Goal: Task Accomplishment & Management: Manage account settings

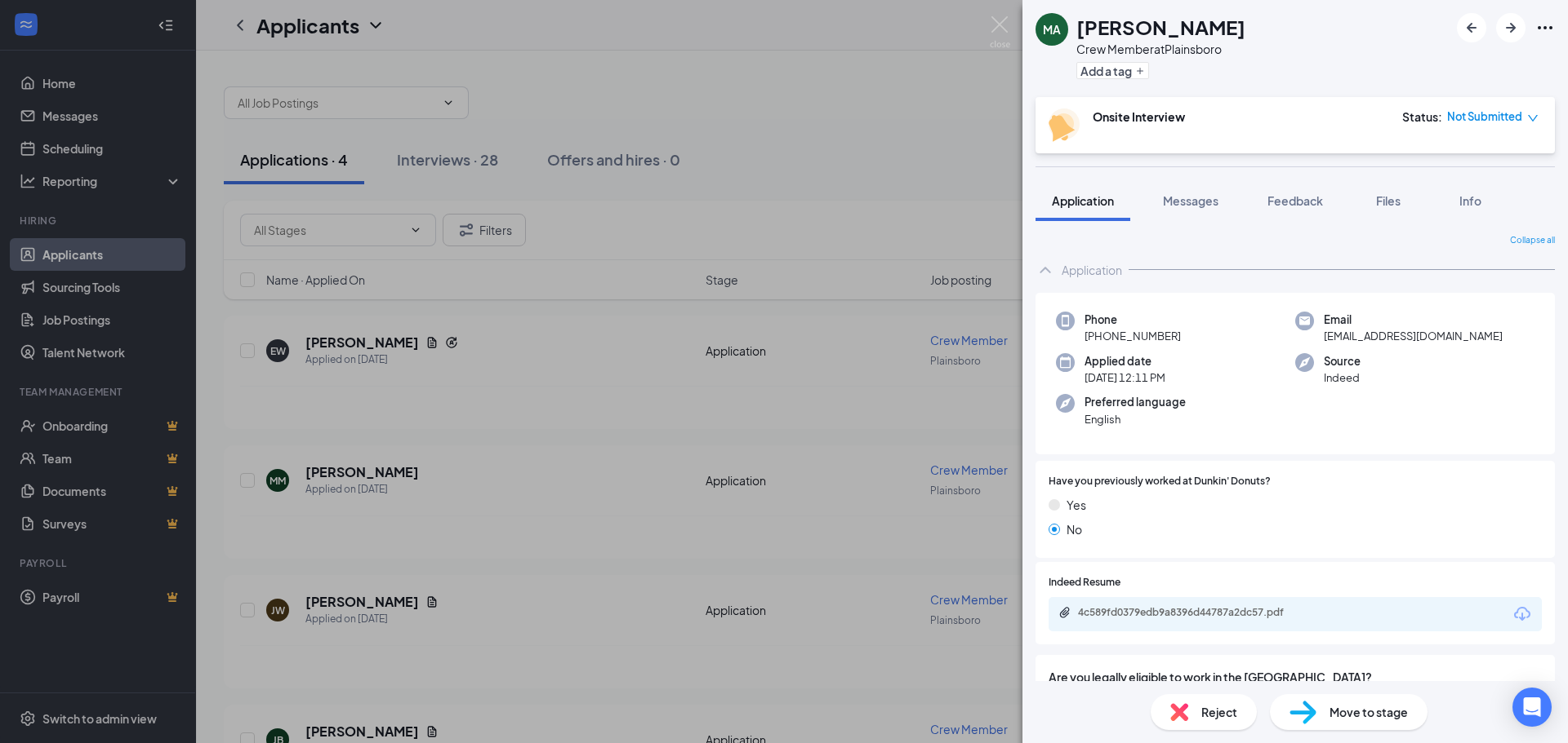
click at [805, 153] on div "MA Mazen Alkilani Crew Member at Plainsboro Add a tag Onsite Interview Status :…" at bounding box center [784, 371] width 1568 height 743
click at [798, 409] on div "MJ Malcolm Jackson Crew Member at Plainsboro Add a tag Onsite Interview Status …" at bounding box center [784, 371] width 1568 height 743
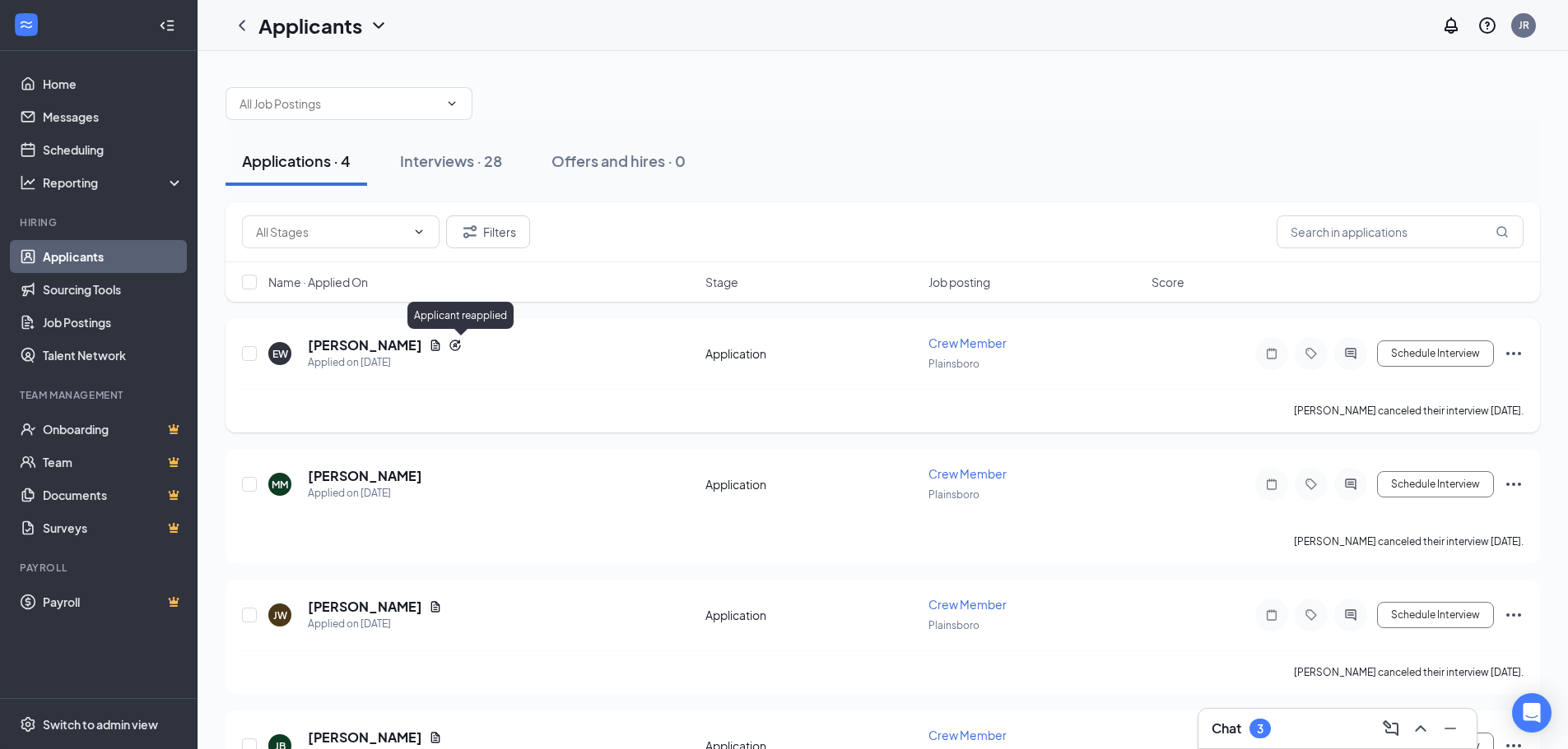
click at [457, 348] on icon "Reapply" at bounding box center [455, 346] width 13 height 13
click at [429, 344] on div "[PERSON_NAME]" at bounding box center [385, 345] width 154 height 18
click at [442, 348] on icon "Document" at bounding box center [435, 346] width 13 height 13
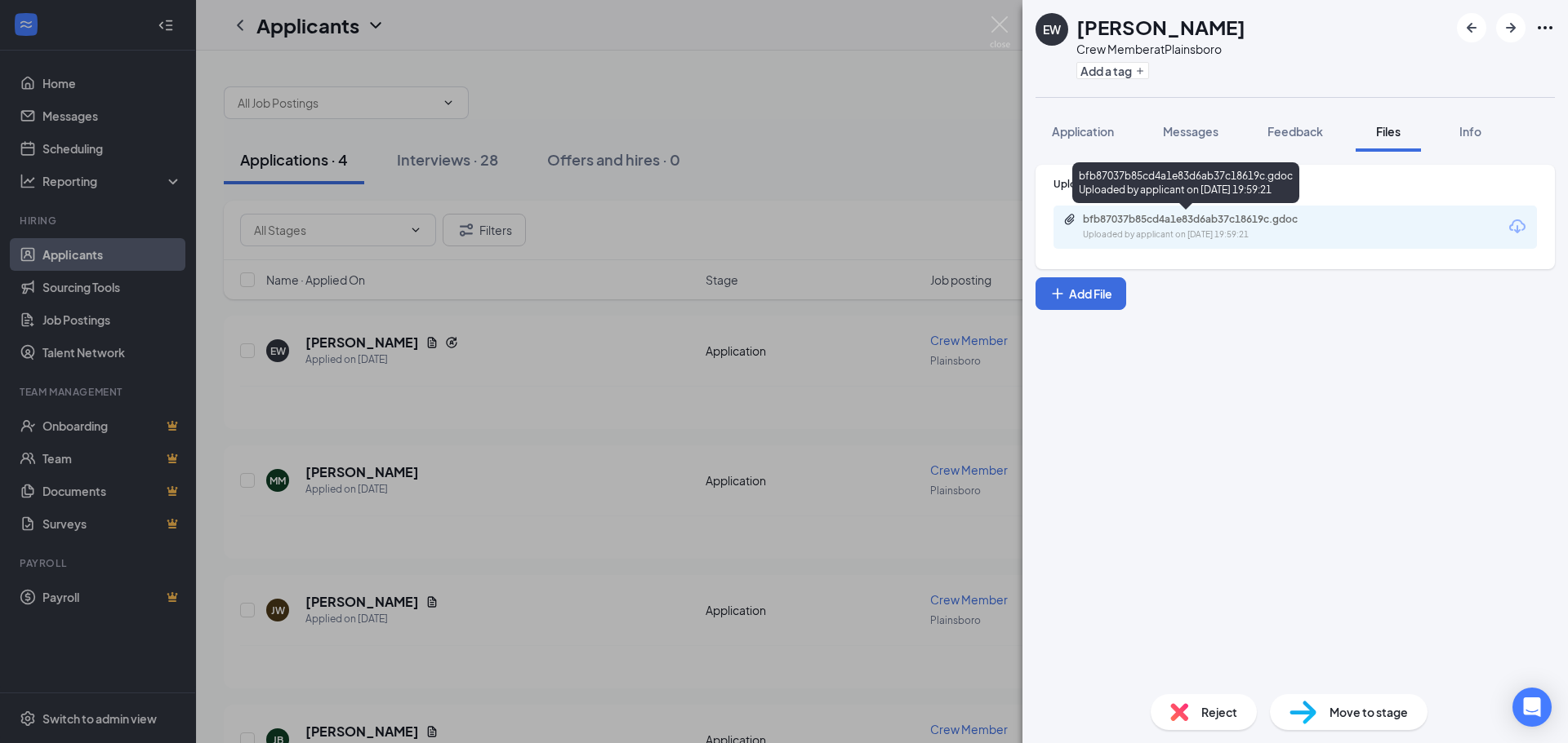
click at [1139, 215] on div "bfb87037b85cd4a1e83d6ab37c18619c.gdoc" at bounding box center [1197, 219] width 229 height 13
click at [1190, 247] on div "bfb87037b85cd4a1e83d6ab37c18619c.gdoc Uploaded by applicant on Sep 12, 2025 at …" at bounding box center [1295, 227] width 483 height 43
click at [1188, 222] on div "bfb87037b85cd4a1e83d6ab37c18619c.gdoc" at bounding box center [1197, 219] width 229 height 13
drag, startPoint x: 799, startPoint y: 427, endPoint x: 821, endPoint y: 428, distance: 22.0
click at [805, 425] on div "EW Elizabeth Wisbeski Crew Member at Plainsboro Add a tag Application Messages …" at bounding box center [784, 371] width 1568 height 743
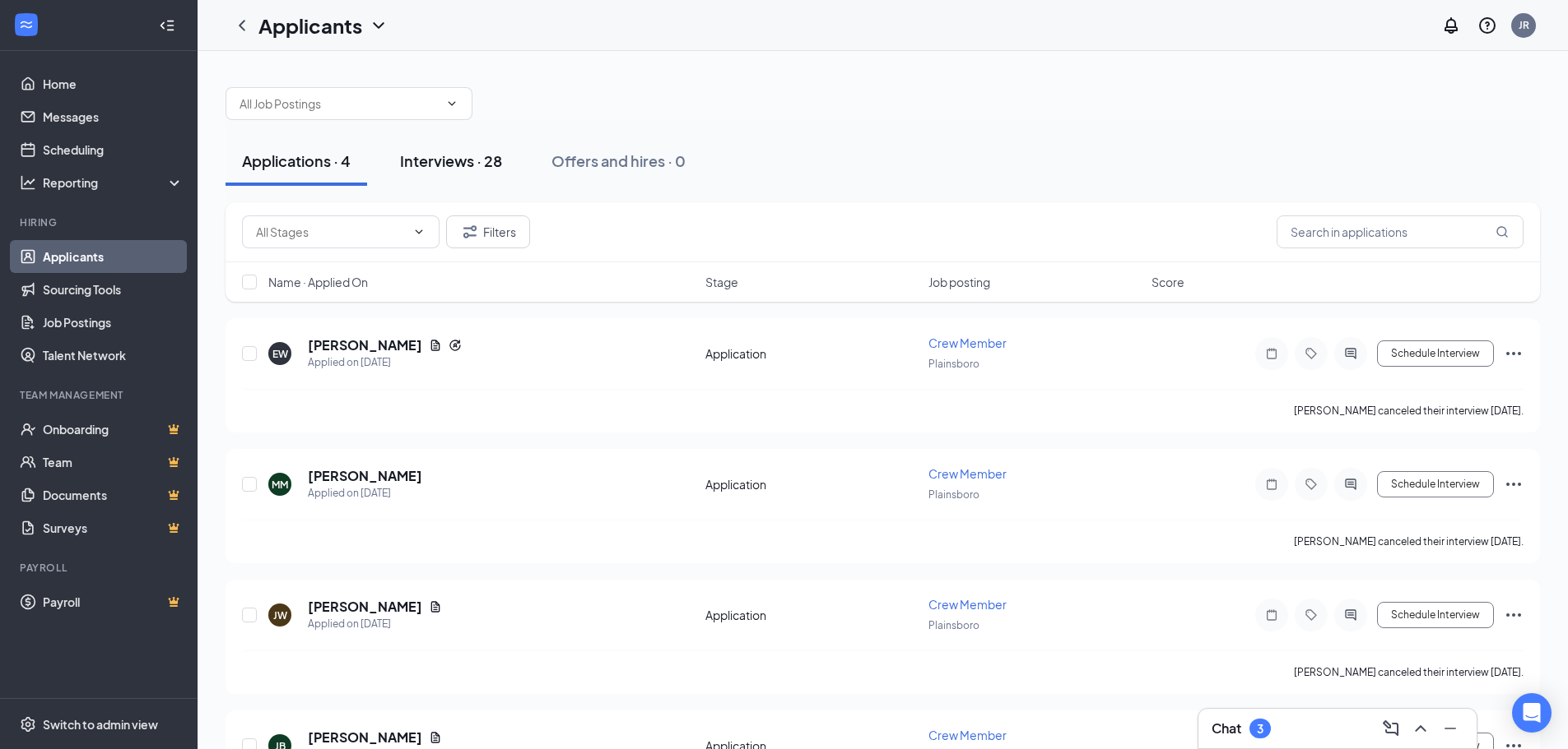
click at [410, 173] on button "Interviews · 28" at bounding box center [451, 161] width 135 height 49
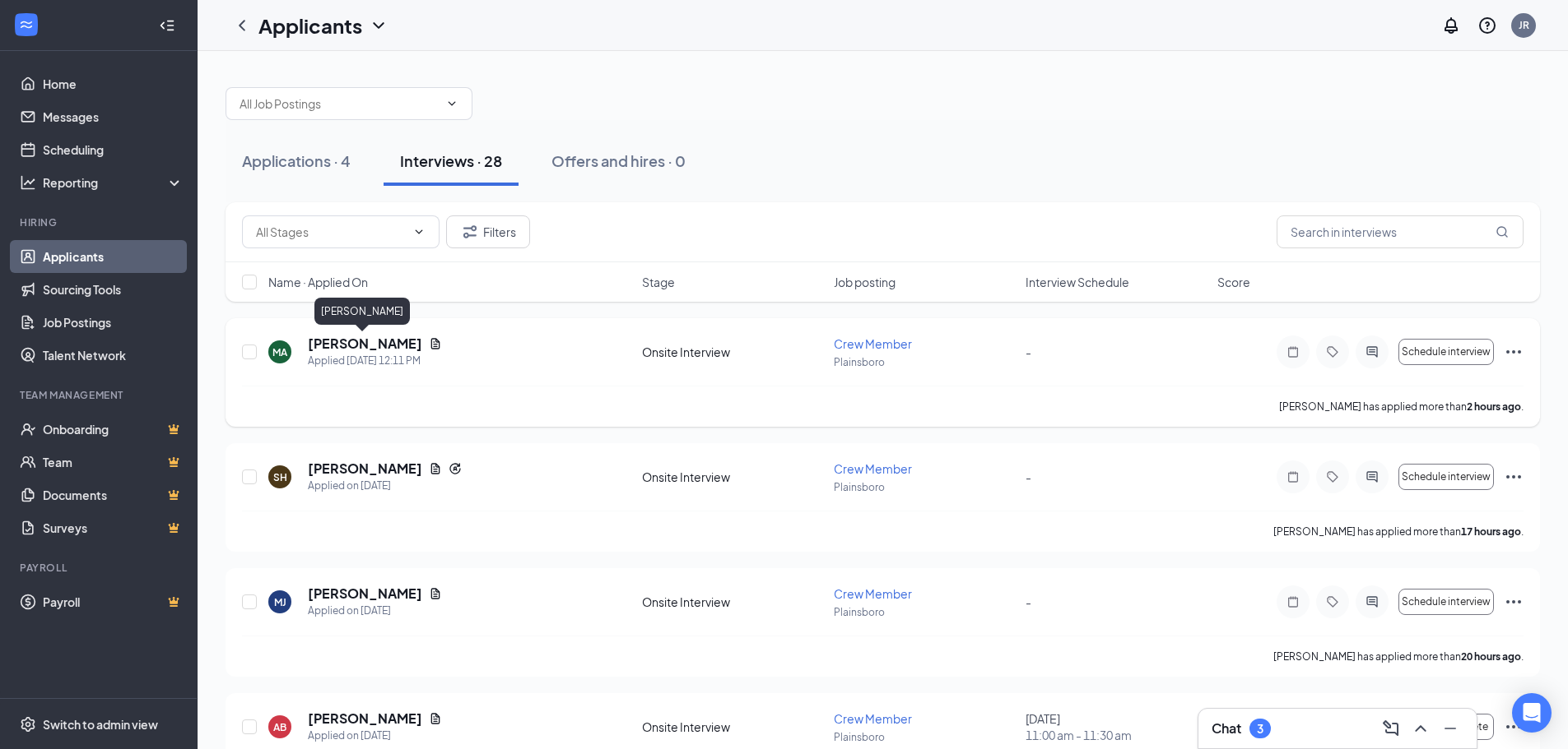
click at [366, 344] on h5 "Mazen Alkilani" at bounding box center [365, 344] width 114 height 18
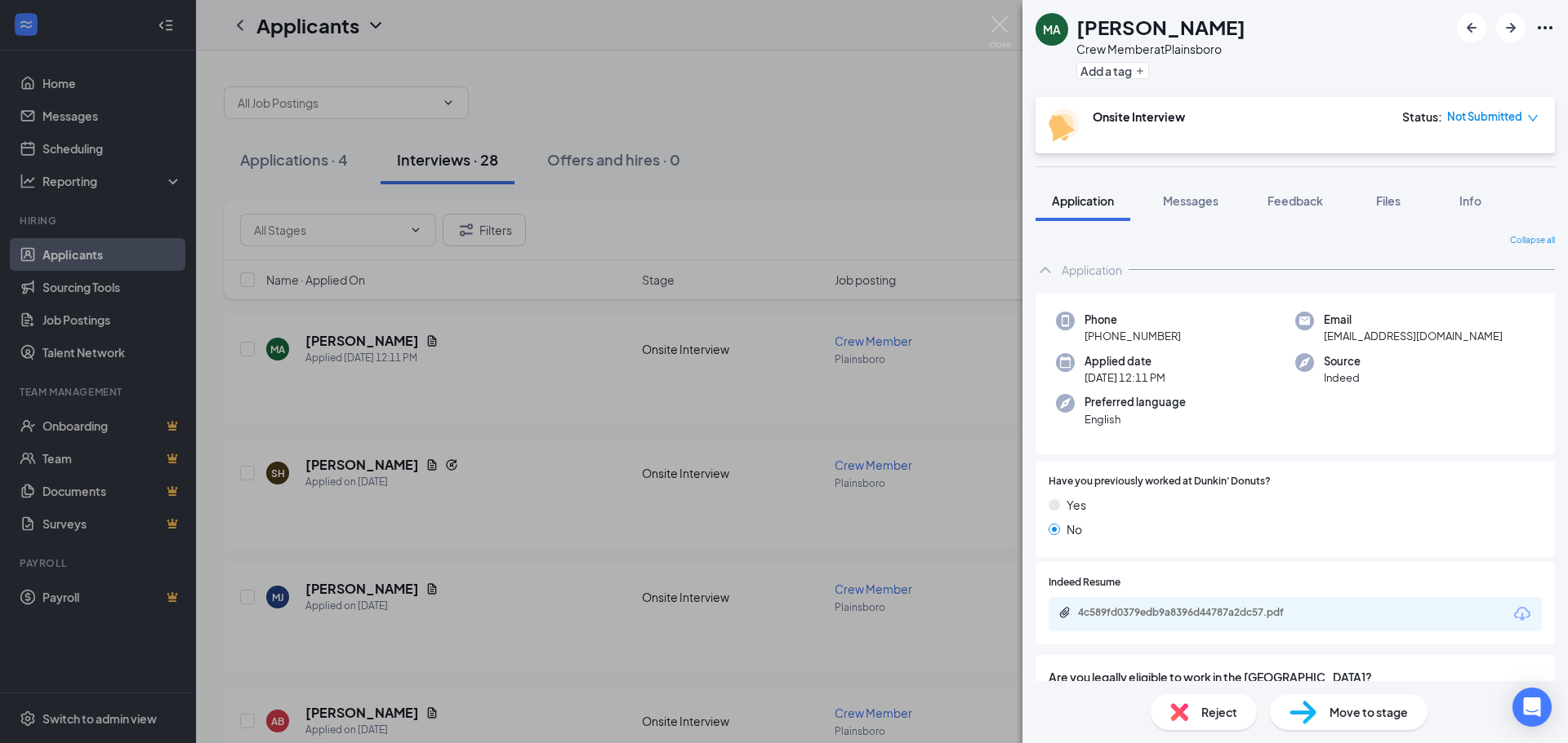
click at [1257, 620] on div "4c589fd0379edb9a8396d44787a2dc57.pdf" at bounding box center [1192, 613] width 229 height 13
click at [967, 351] on div "MA Mazen Alkilani Crew Member at Plainsboro Add a tag Onsite Interview Status :…" at bounding box center [784, 371] width 1568 height 743
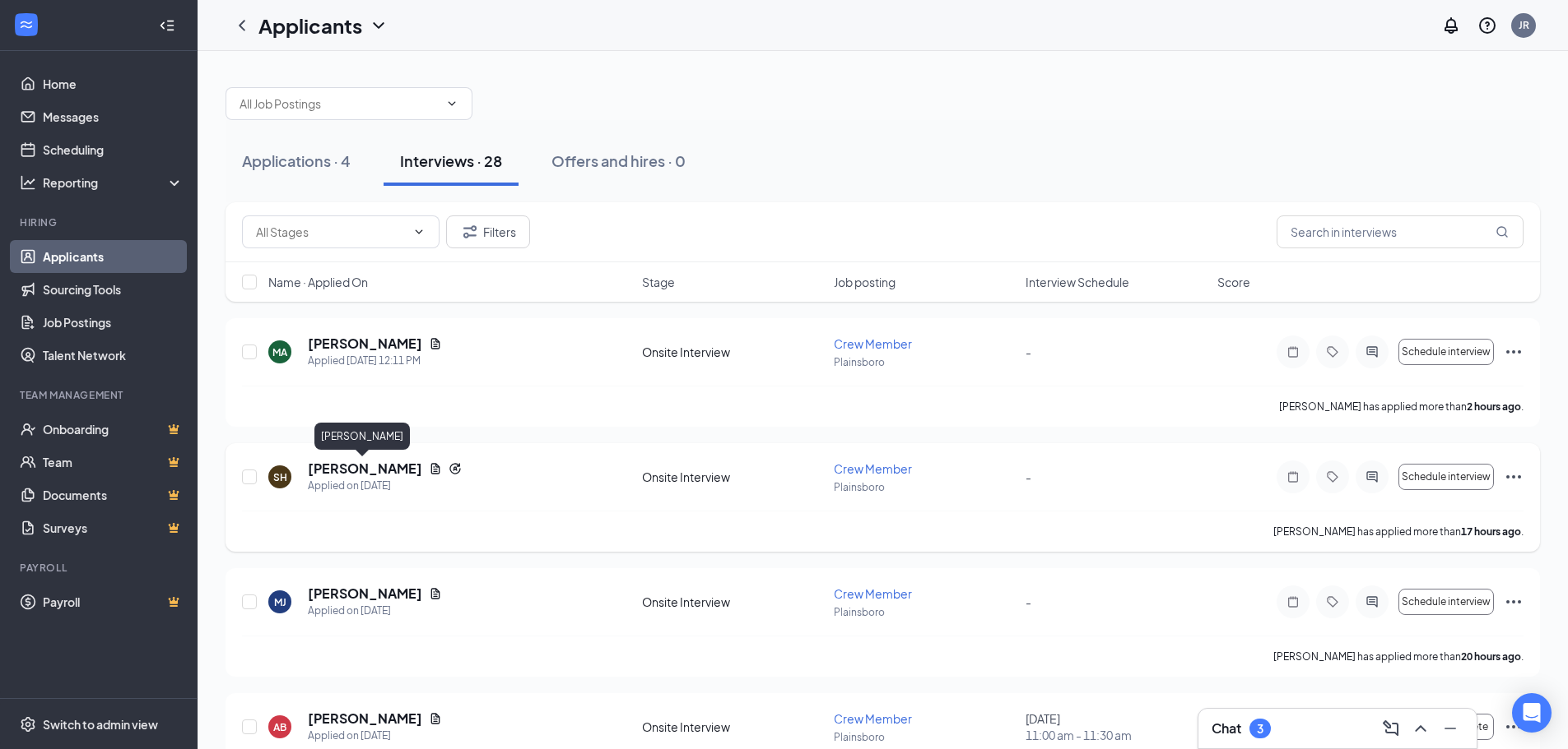
click at [394, 469] on h5 "Sean Hofemann" at bounding box center [365, 468] width 114 height 18
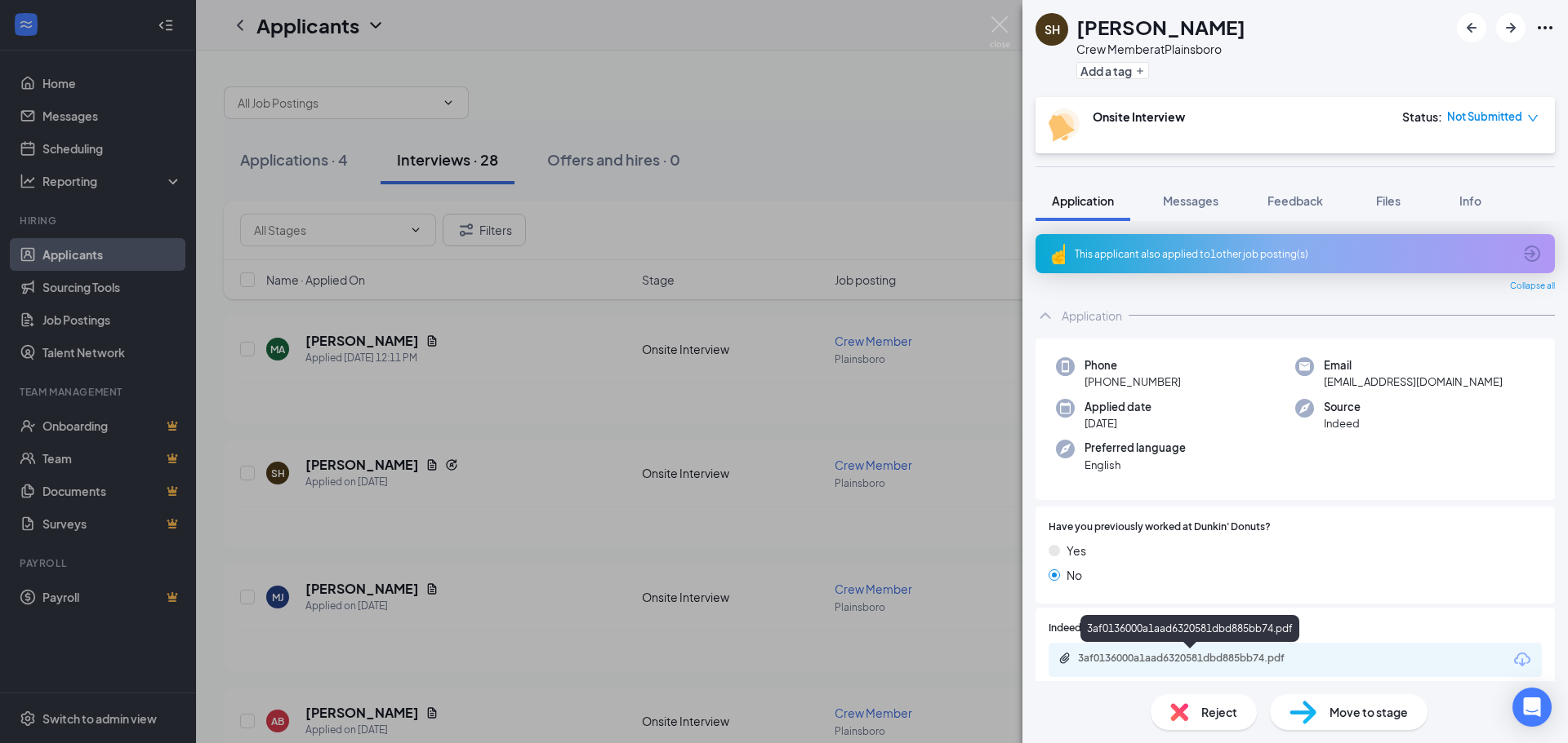
click at [1238, 670] on div "3af0136000a1aad6320581dbd885bb74.pdf" at bounding box center [1295, 660] width 493 height 34
click at [1237, 660] on div "3af0136000a1aad6320581dbd885bb74.pdf" at bounding box center [1192, 658] width 229 height 13
drag, startPoint x: 699, startPoint y: 373, endPoint x: 596, endPoint y: 494, distance: 158.9
click at [699, 374] on div "SH Sean Hofemann Crew Member at Plainsboro Add a tag Onsite Interview Status : …" at bounding box center [784, 371] width 1568 height 743
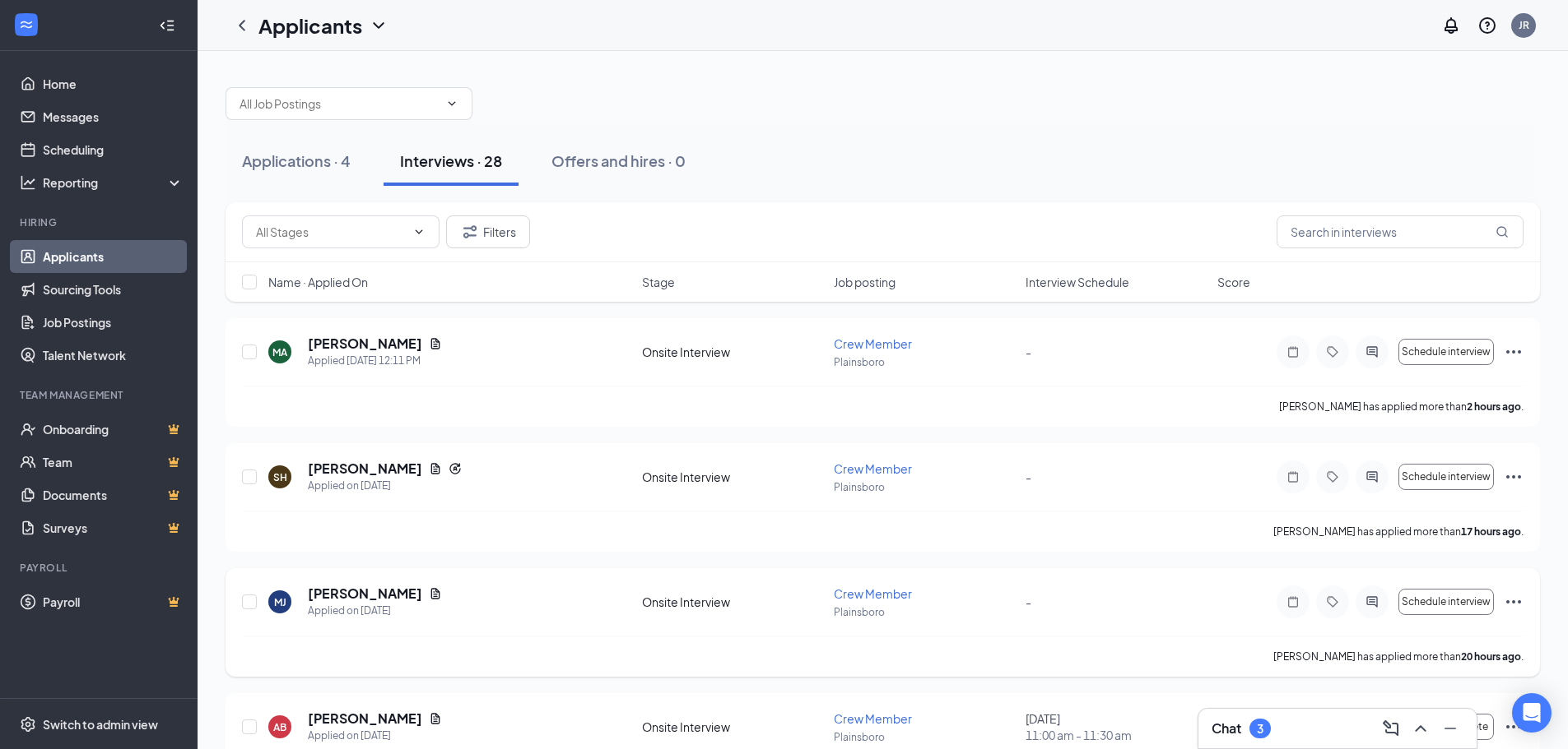
click at [392, 593] on h5 "Malcolm Jackson" at bounding box center [365, 593] width 114 height 18
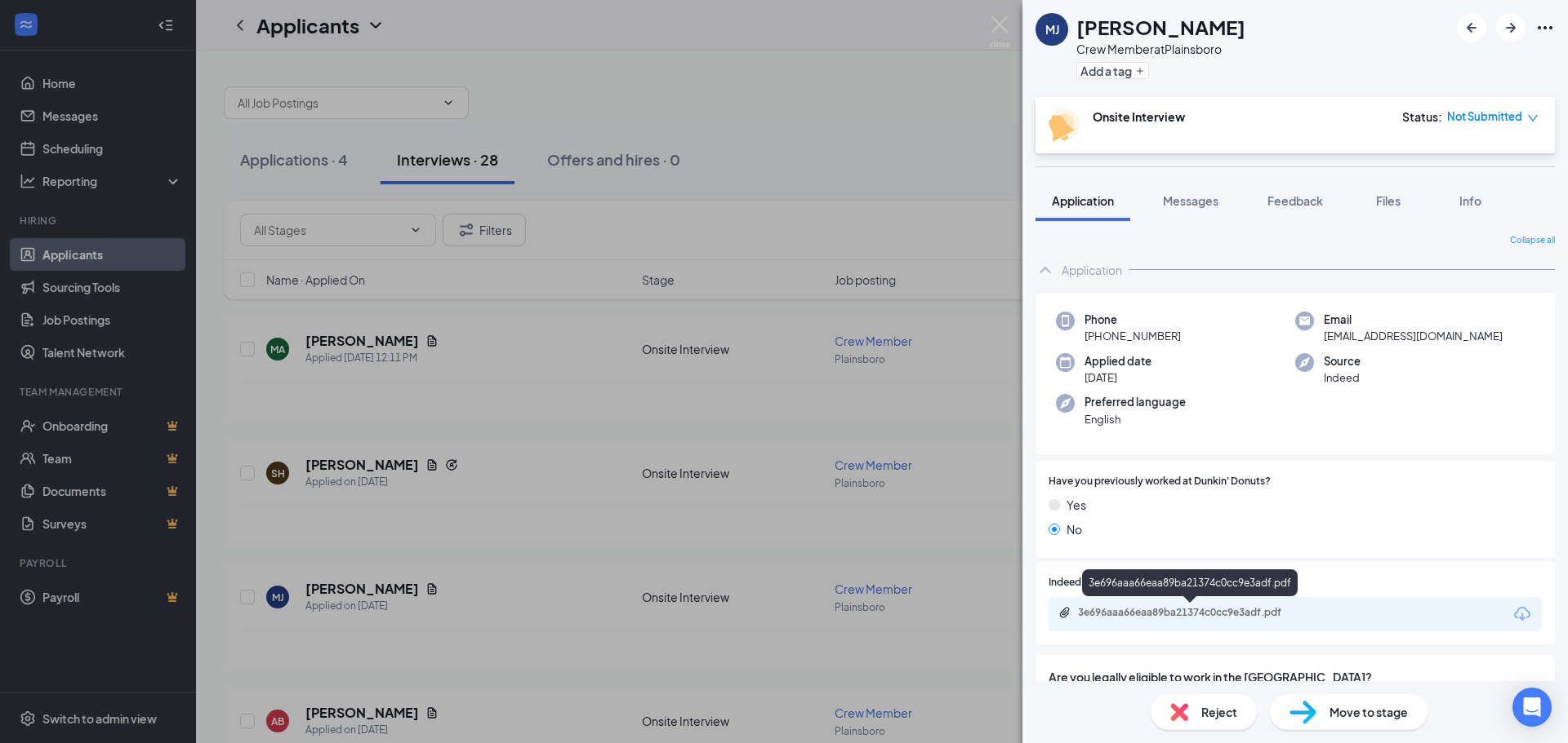
click at [1216, 619] on div "3e696aaa66eaa89ba21374c0cc9e3adf.pdf" at bounding box center [1192, 613] width 229 height 13
click at [551, 534] on div "MJ Malcolm Jackson Crew Member at Plainsboro Add a tag Onsite Interview Status …" at bounding box center [784, 371] width 1568 height 743
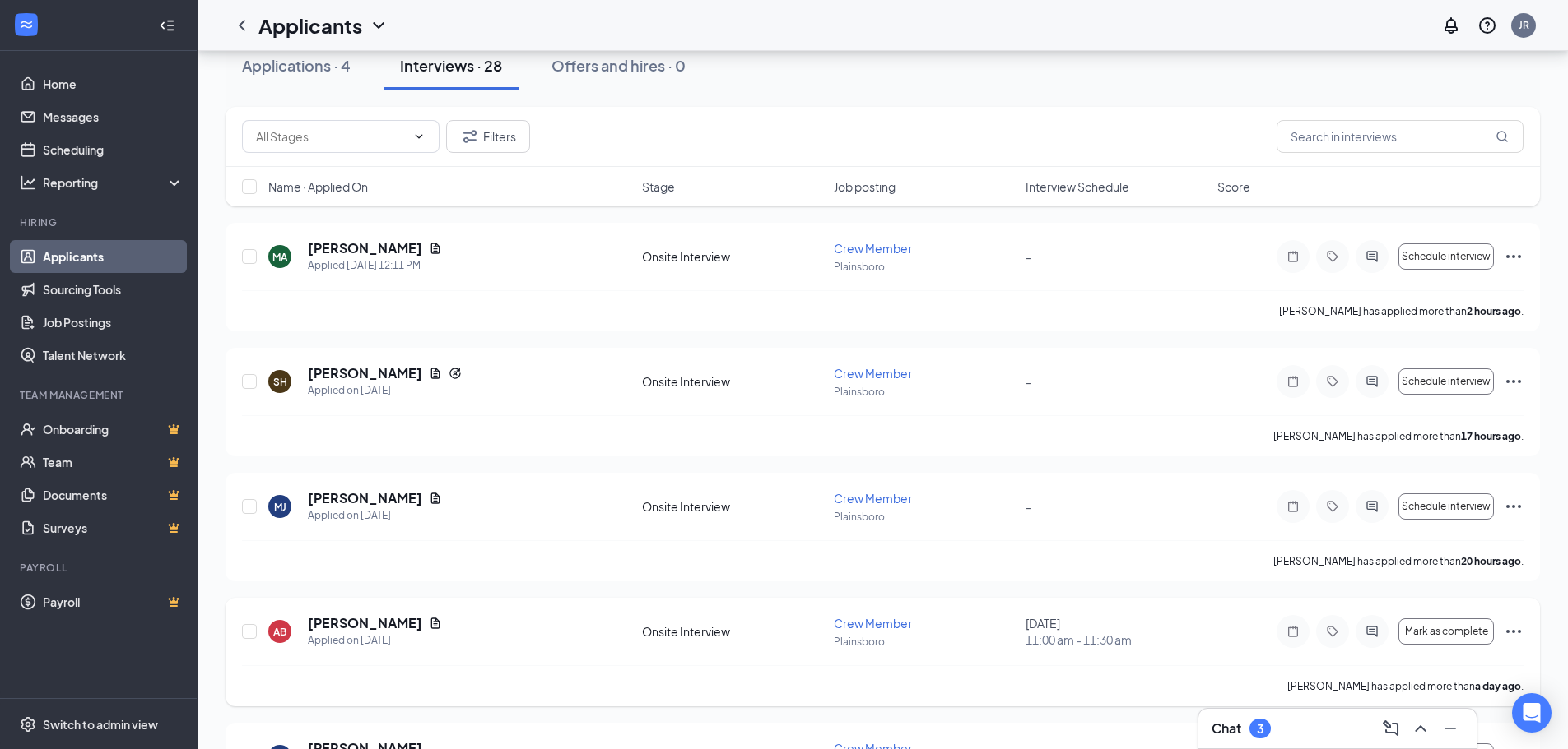
drag, startPoint x: 557, startPoint y: 534, endPoint x: 538, endPoint y: 526, distance: 20.6
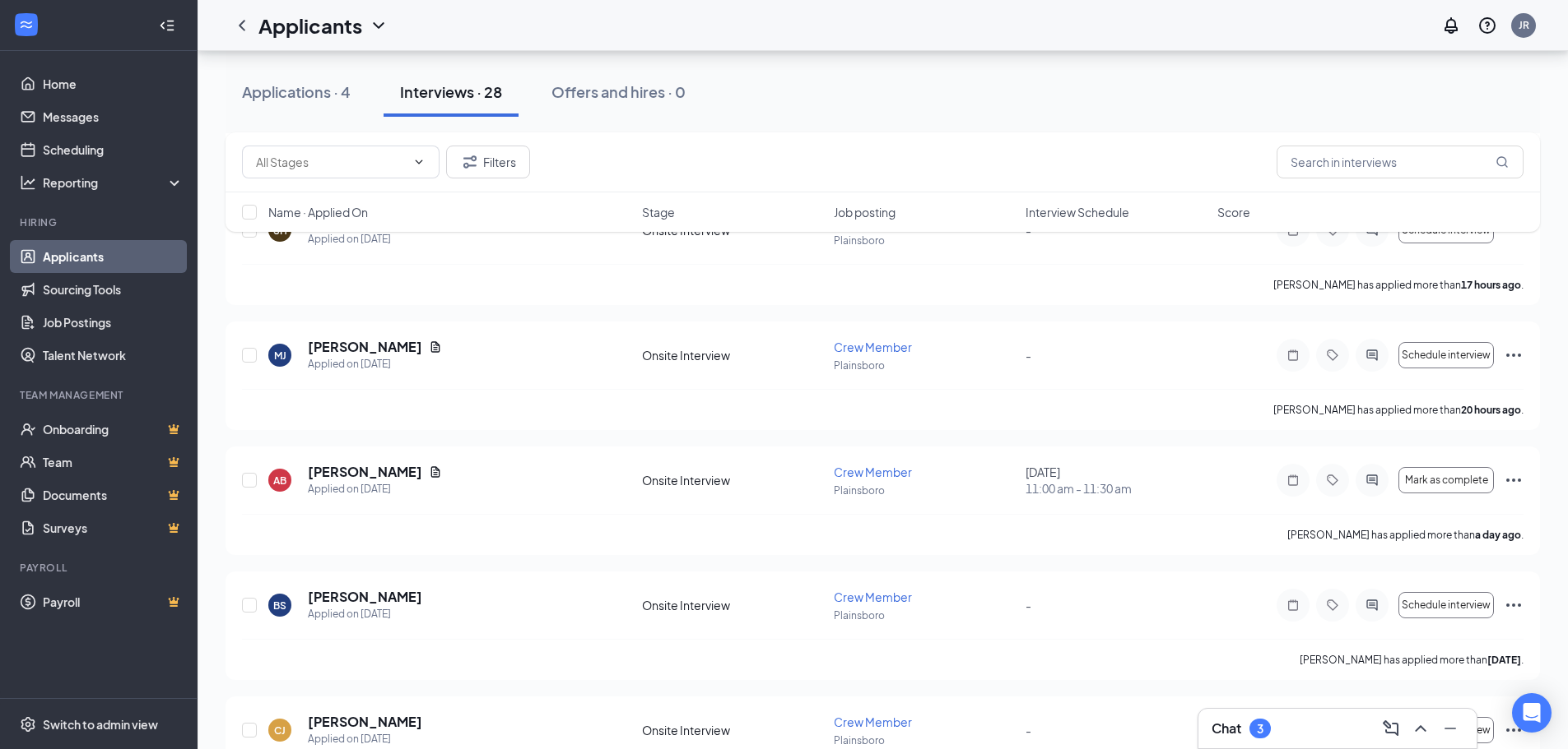
drag, startPoint x: 538, startPoint y: 526, endPoint x: 444, endPoint y: 566, distance: 102.2
click at [444, 566] on div "MA Mazen Alkilani Applied Today 12:11 PM Onsite Interview Crew Member Plainsbor…" at bounding box center [882, 688] width 1314 height 1234
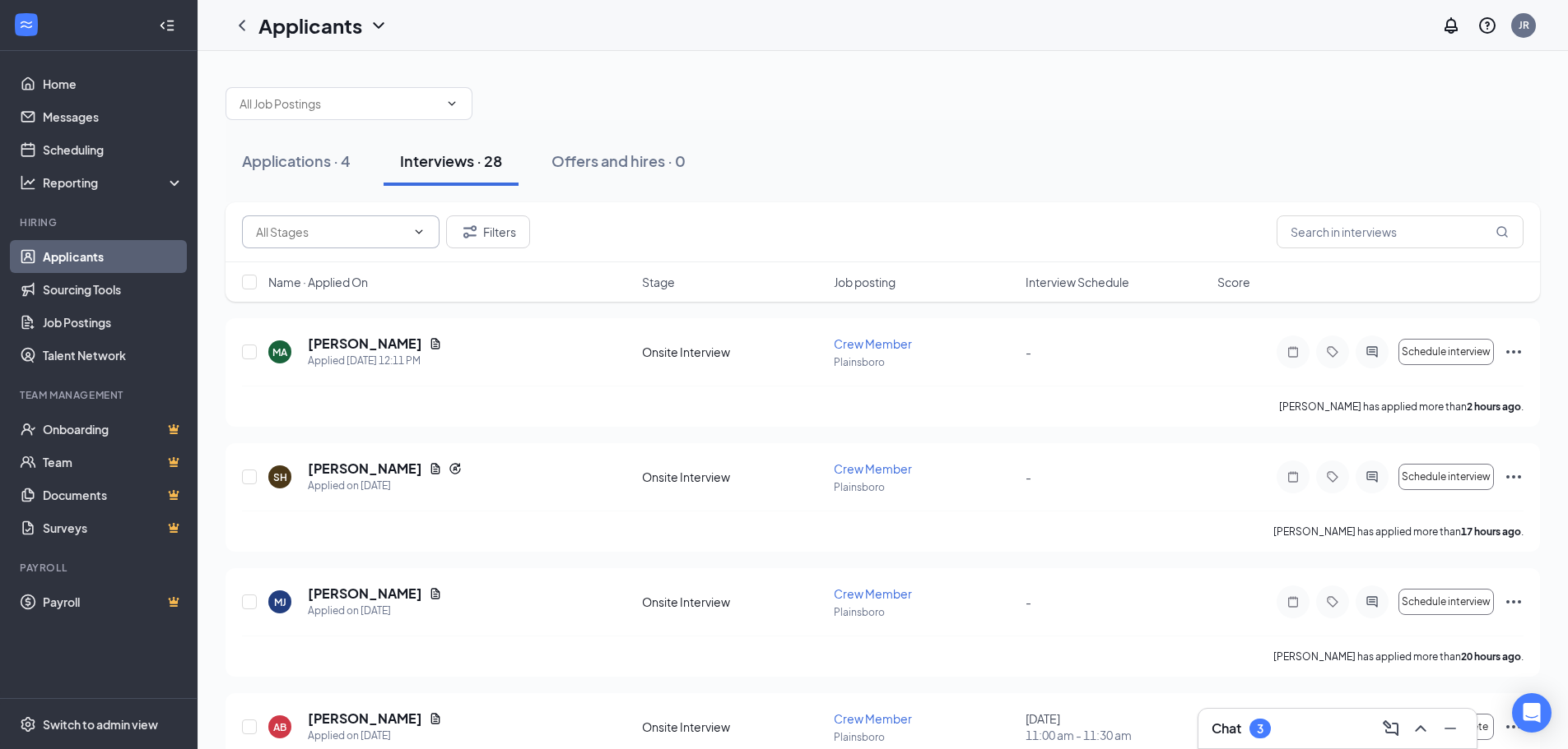
click at [414, 235] on icon "ChevronDown" at bounding box center [419, 232] width 13 height 13
click at [422, 228] on icon "ChevronDown" at bounding box center [419, 232] width 13 height 13
click at [335, 153] on div "Applications · 4" at bounding box center [296, 161] width 108 height 21
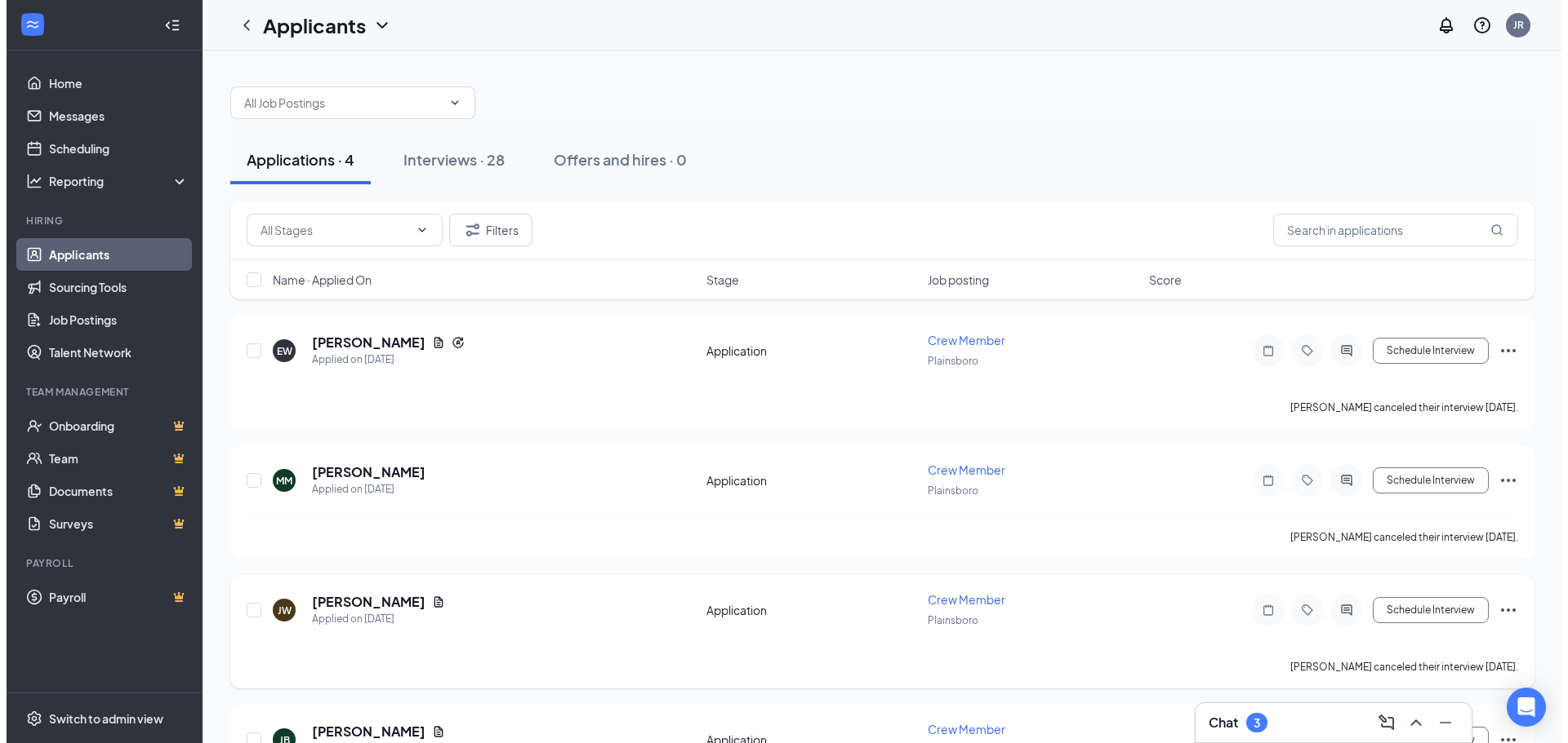
scroll to position [95, 0]
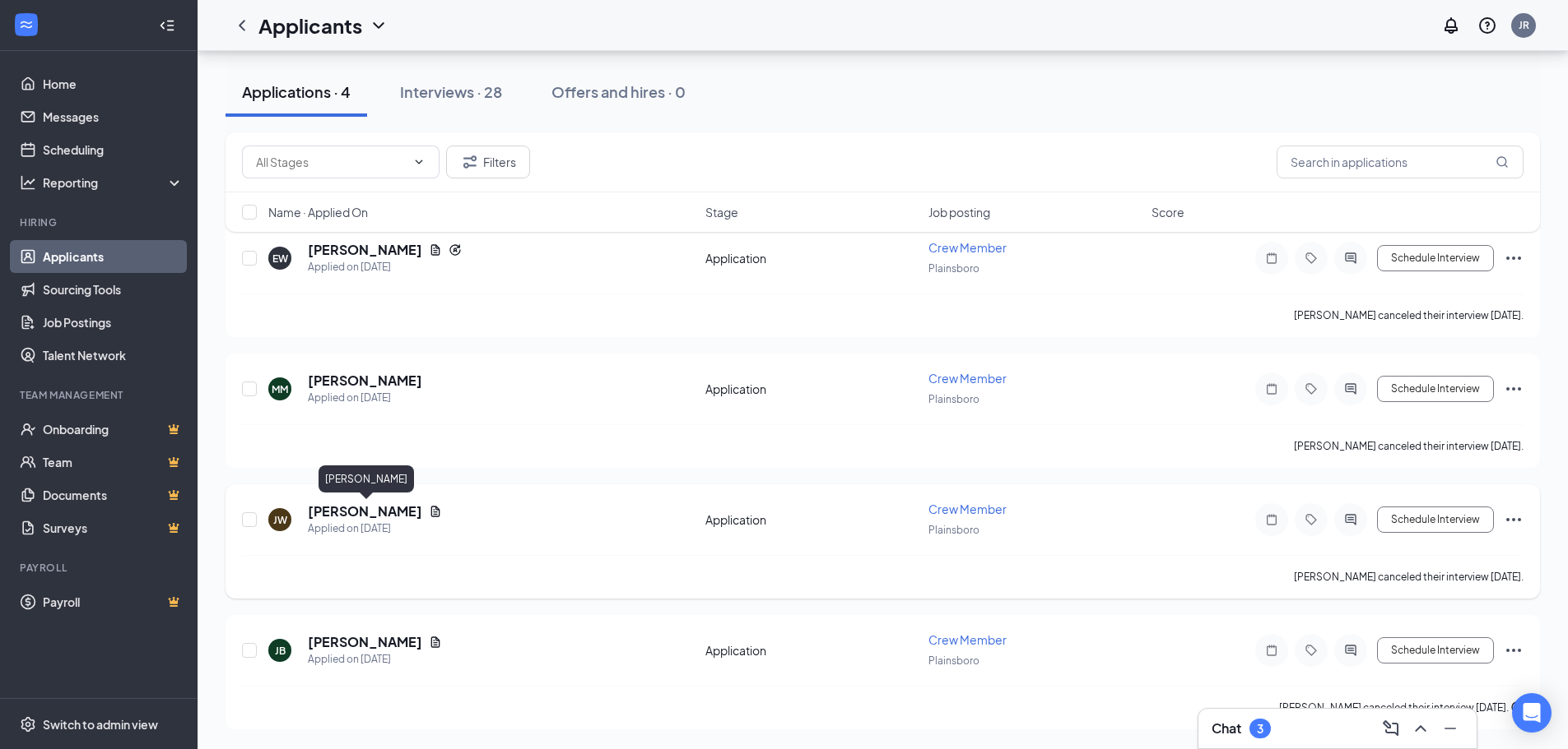
click at [396, 511] on h5 "[PERSON_NAME]" at bounding box center [365, 511] width 114 height 18
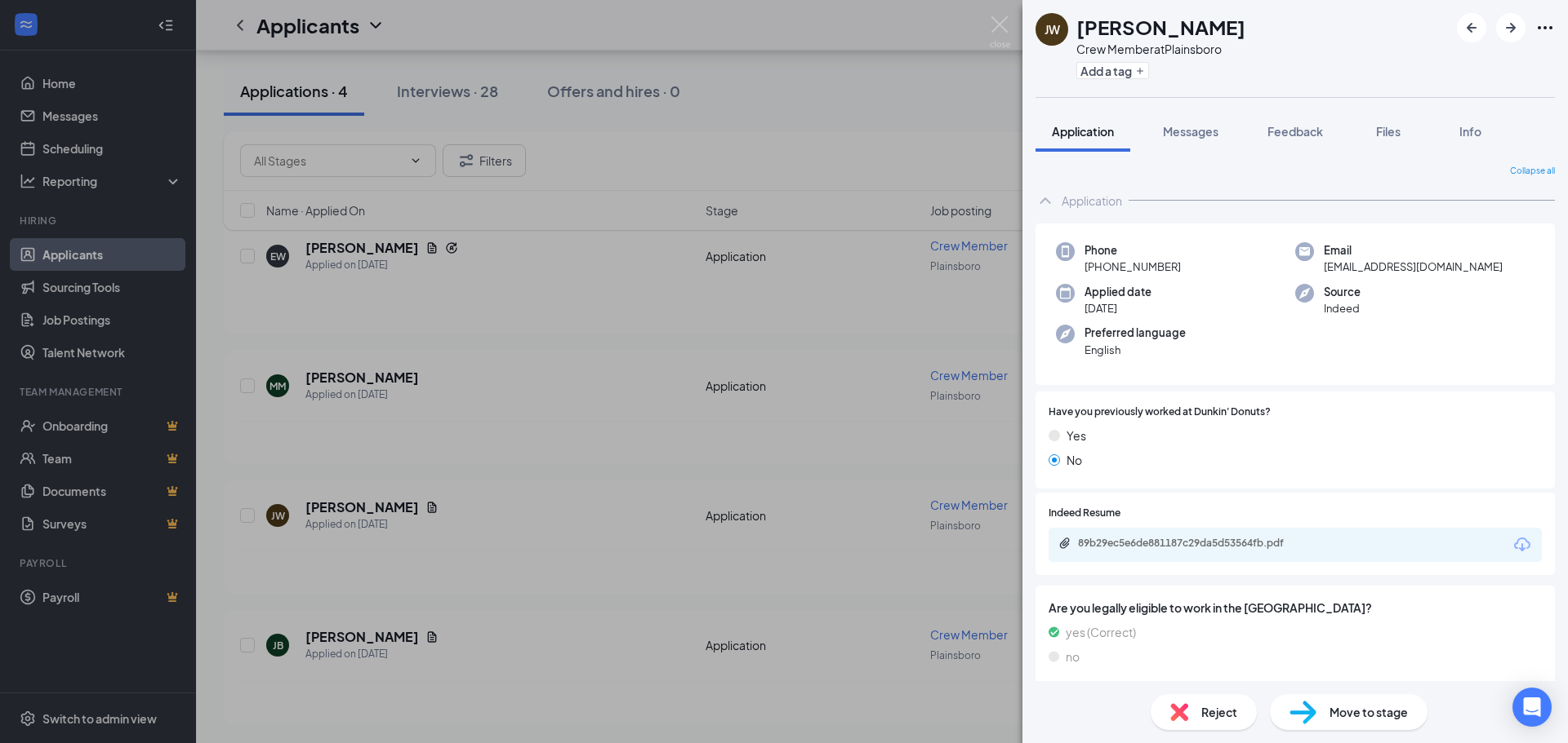
click at [486, 497] on div "JW Jaidyn Warmington Crew Member at Plainsboro Add a tag Application Messages F…" at bounding box center [784, 371] width 1568 height 743
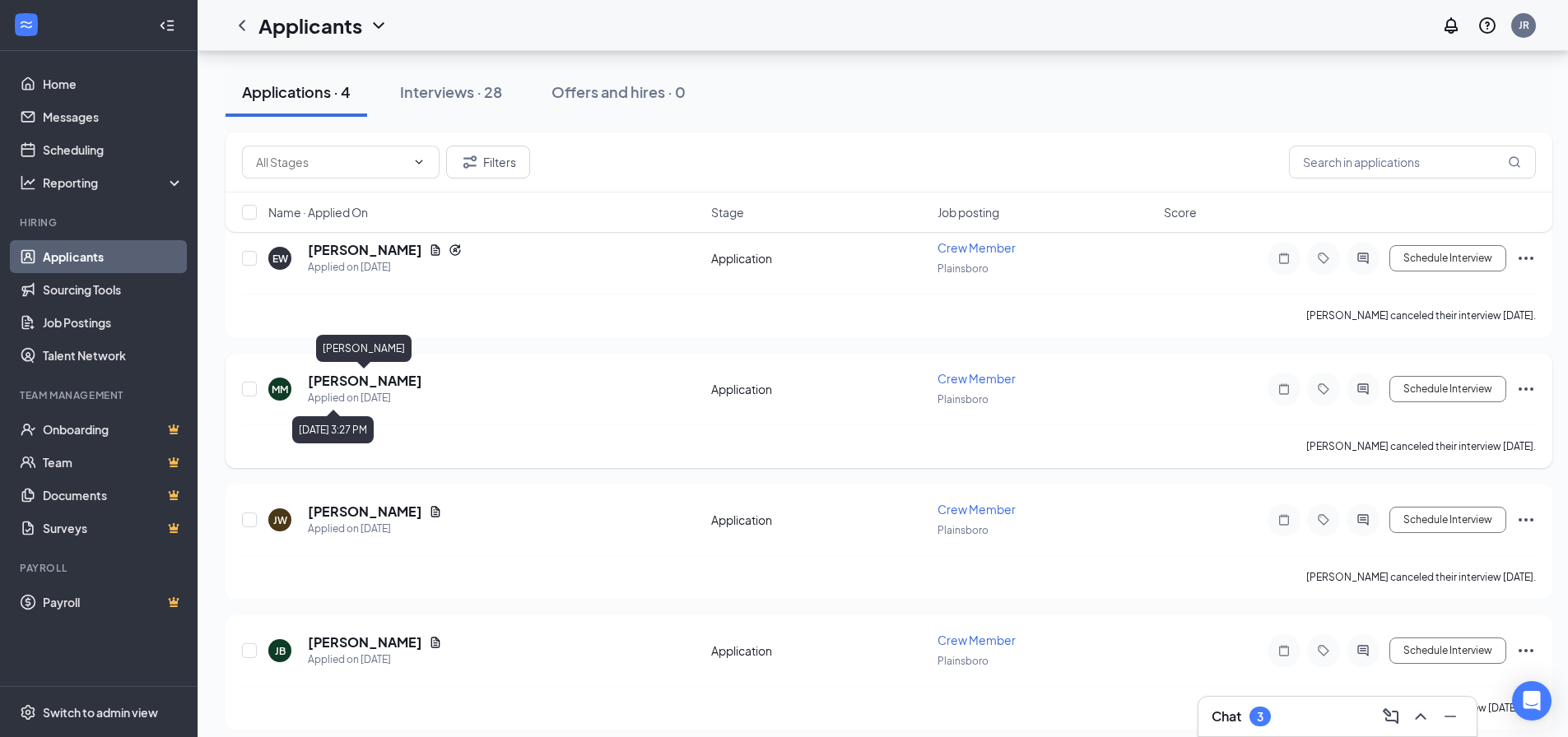
click at [392, 382] on h5 "[PERSON_NAME]" at bounding box center [365, 381] width 114 height 18
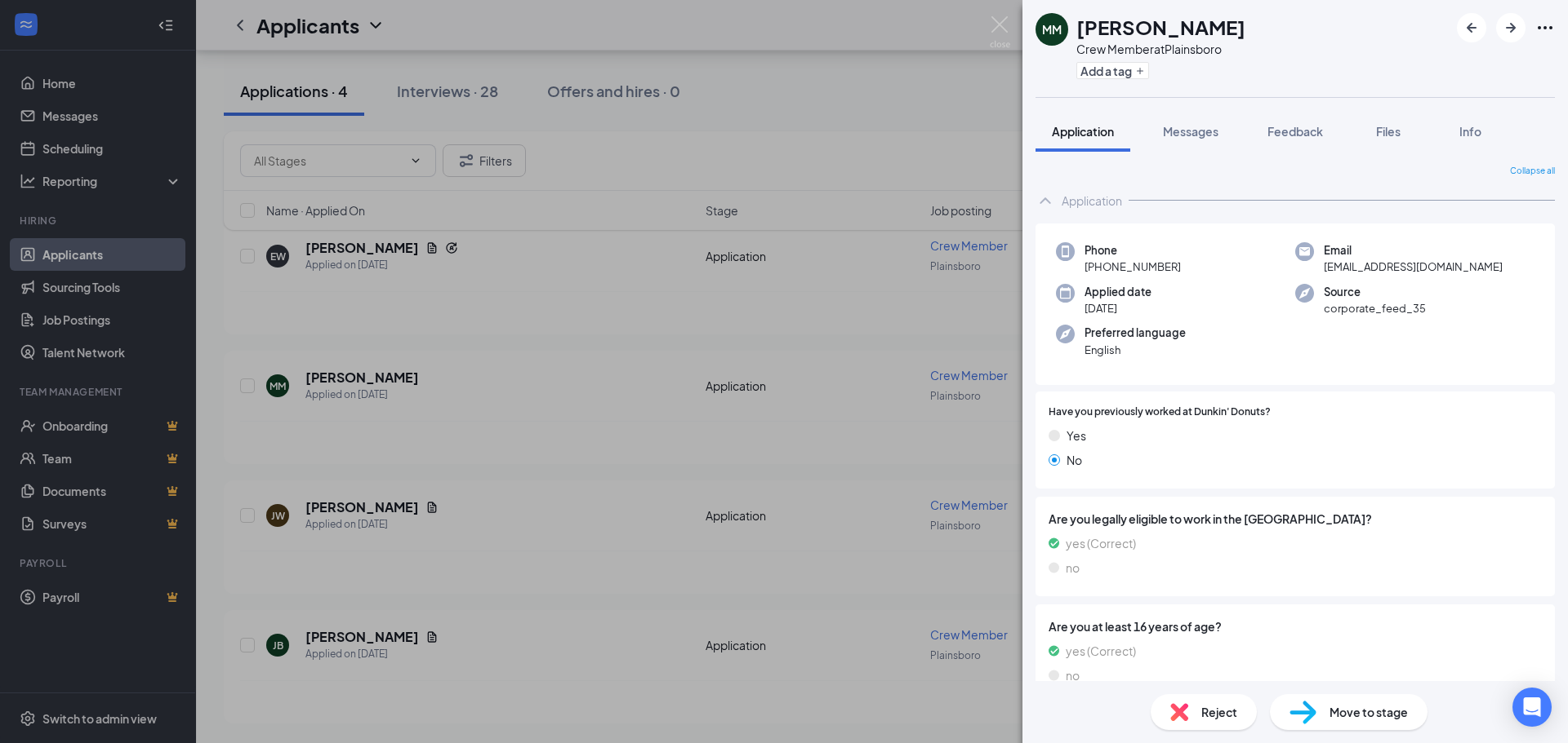
click at [517, 407] on div "MM Mazen Mohamed Crew Member at Plainsboro Add a tag Application Messages Feedb…" at bounding box center [784, 371] width 1568 height 743
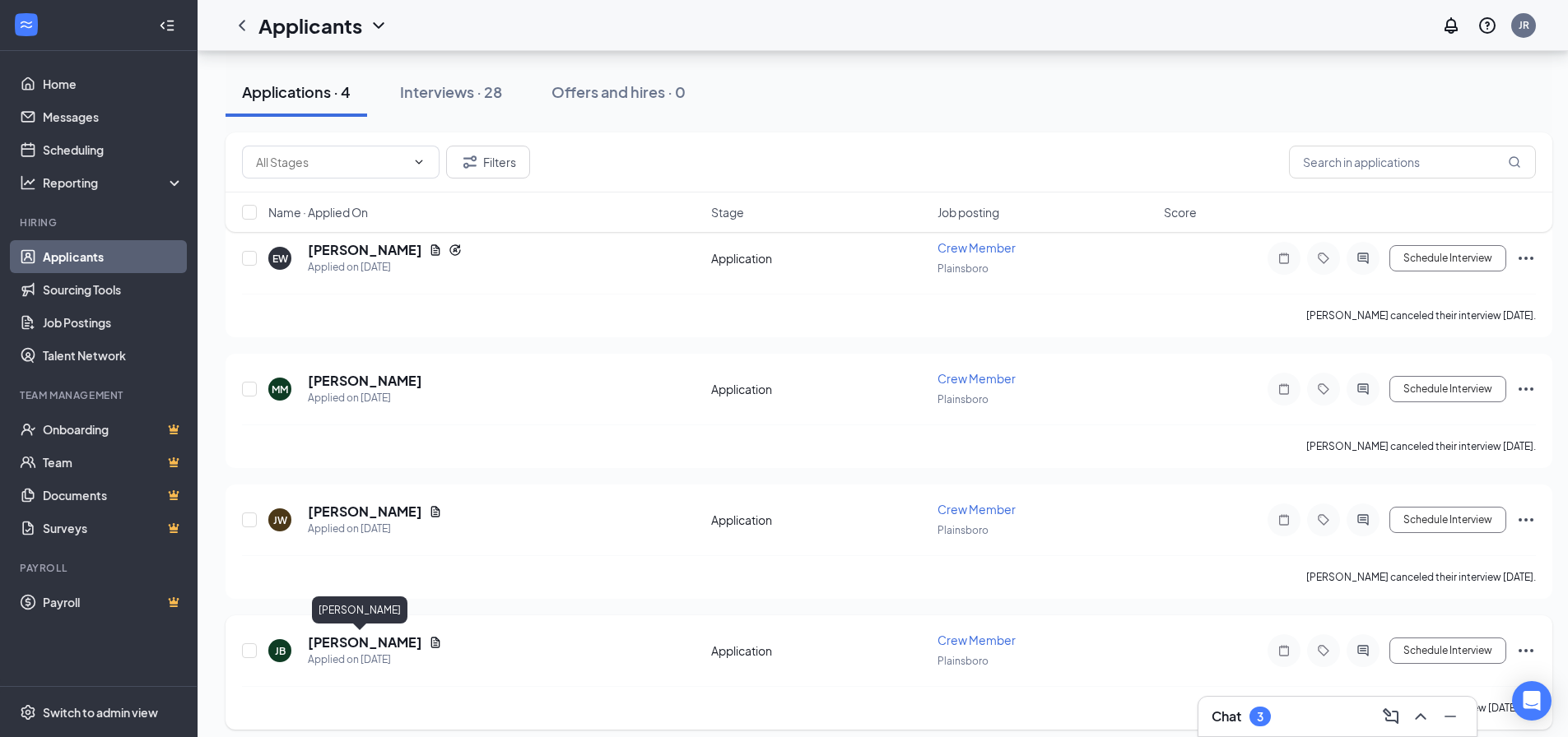
click at [359, 641] on h5 "[PERSON_NAME]" at bounding box center [365, 642] width 114 height 18
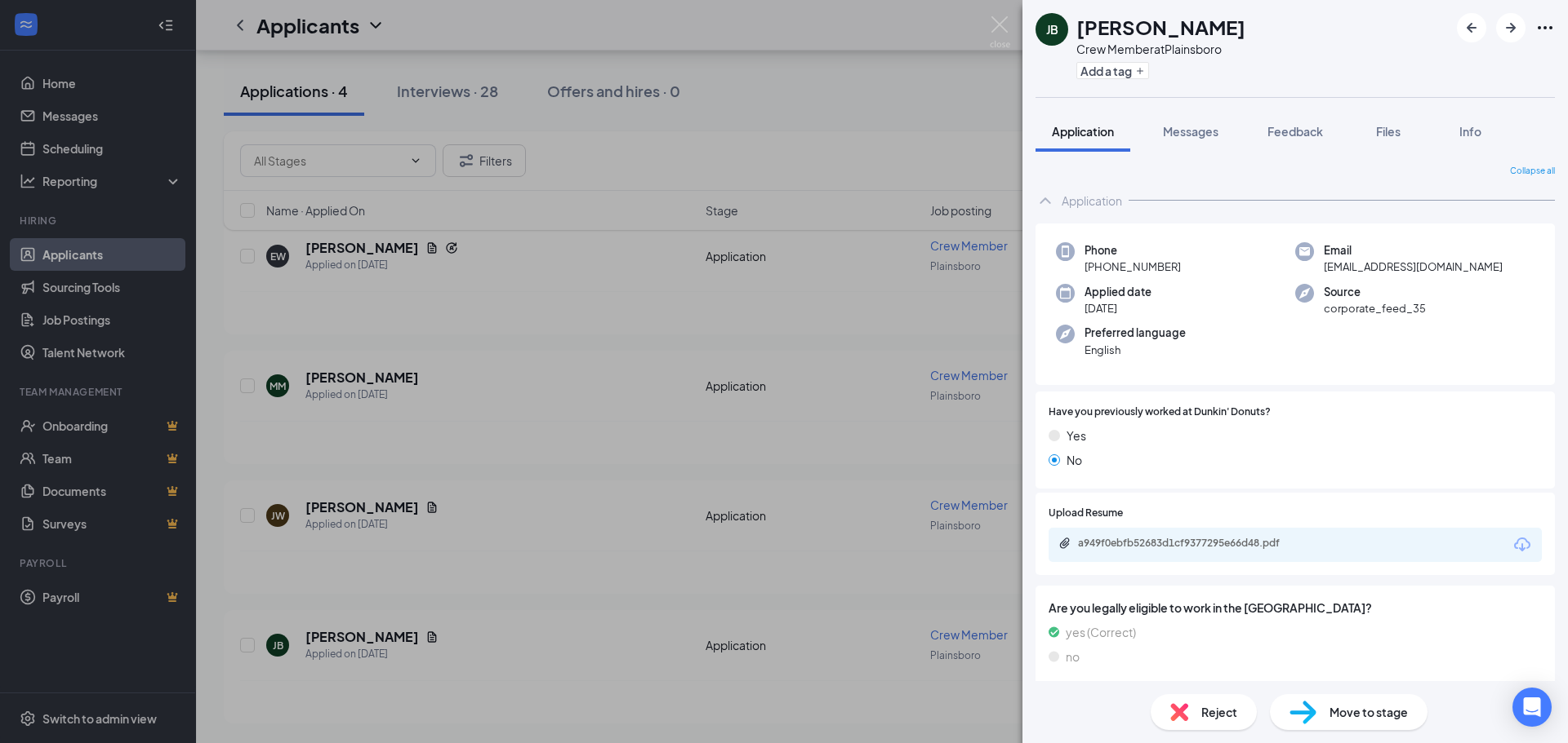
click at [575, 501] on div "JB Jaila Bridges Crew Member at Plainsboro Add a tag Application Messages Feedb…" at bounding box center [784, 371] width 1568 height 743
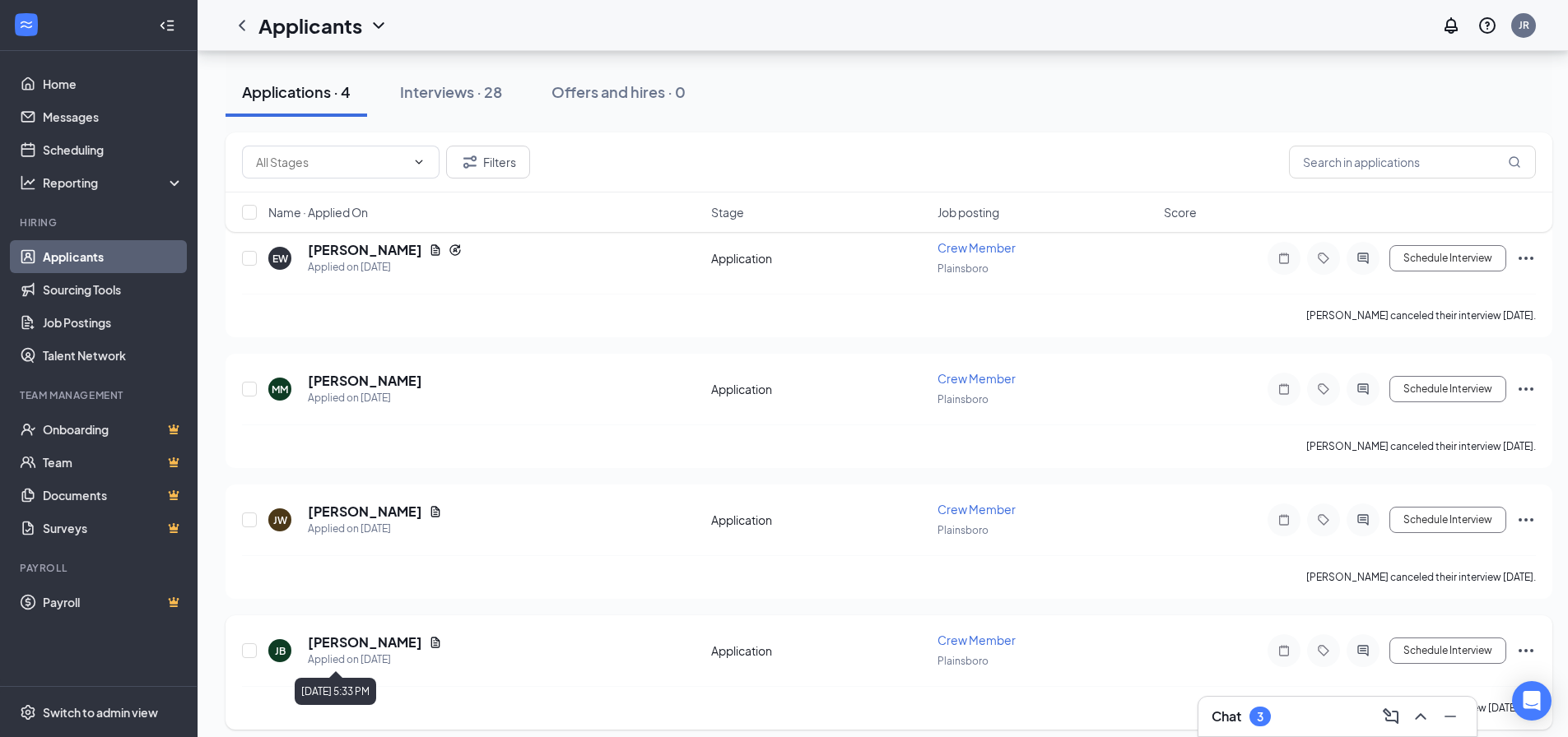
click at [355, 641] on h5 "[PERSON_NAME]" at bounding box center [365, 642] width 114 height 18
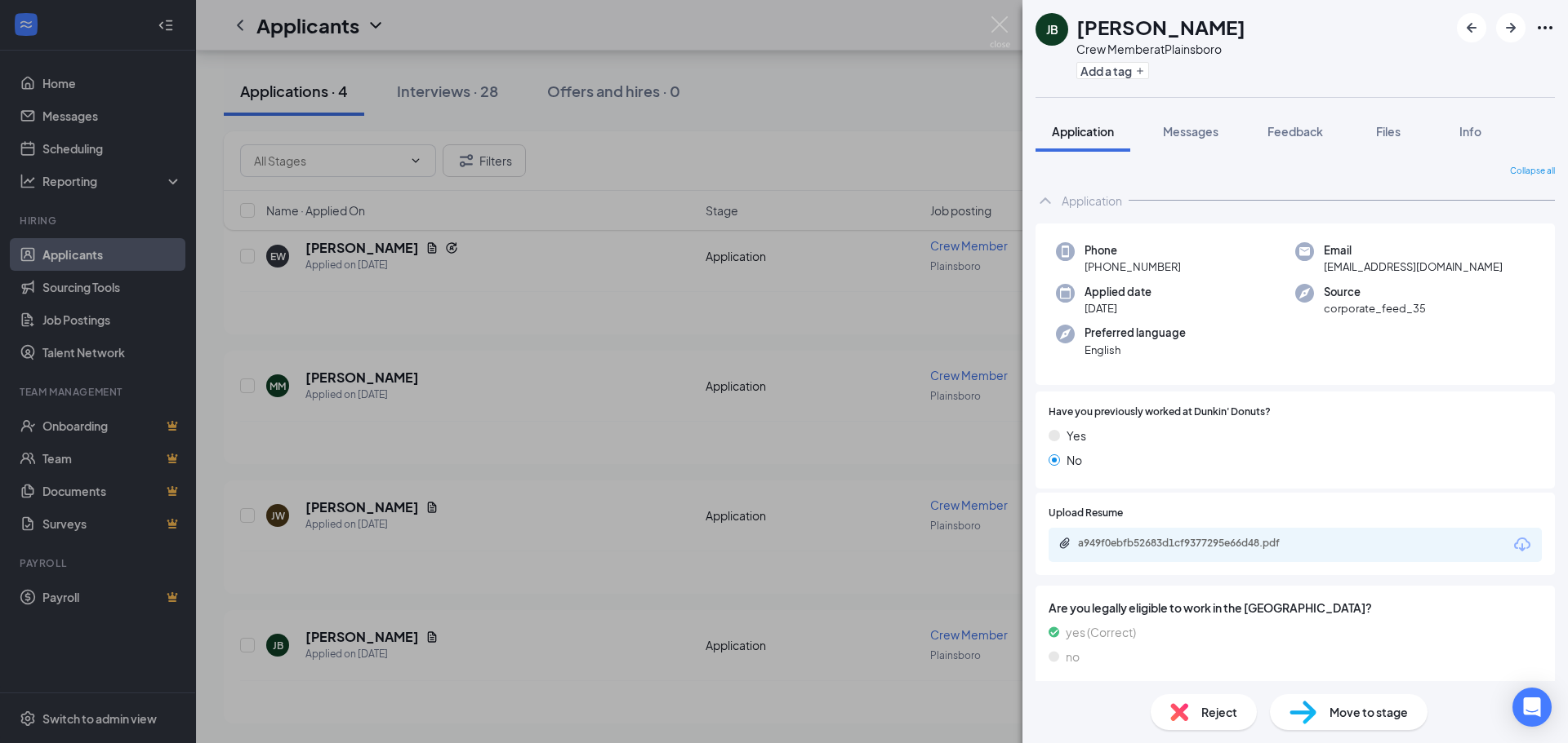
click at [1176, 548] on div "a949f0ebfb52683d1cf9377295e66d48.pdf" at bounding box center [1192, 543] width 229 height 13
click at [595, 463] on div "JB Jaila Bridges Crew Member at Plainsboro Add a tag Application Messages Feedb…" at bounding box center [784, 371] width 1568 height 743
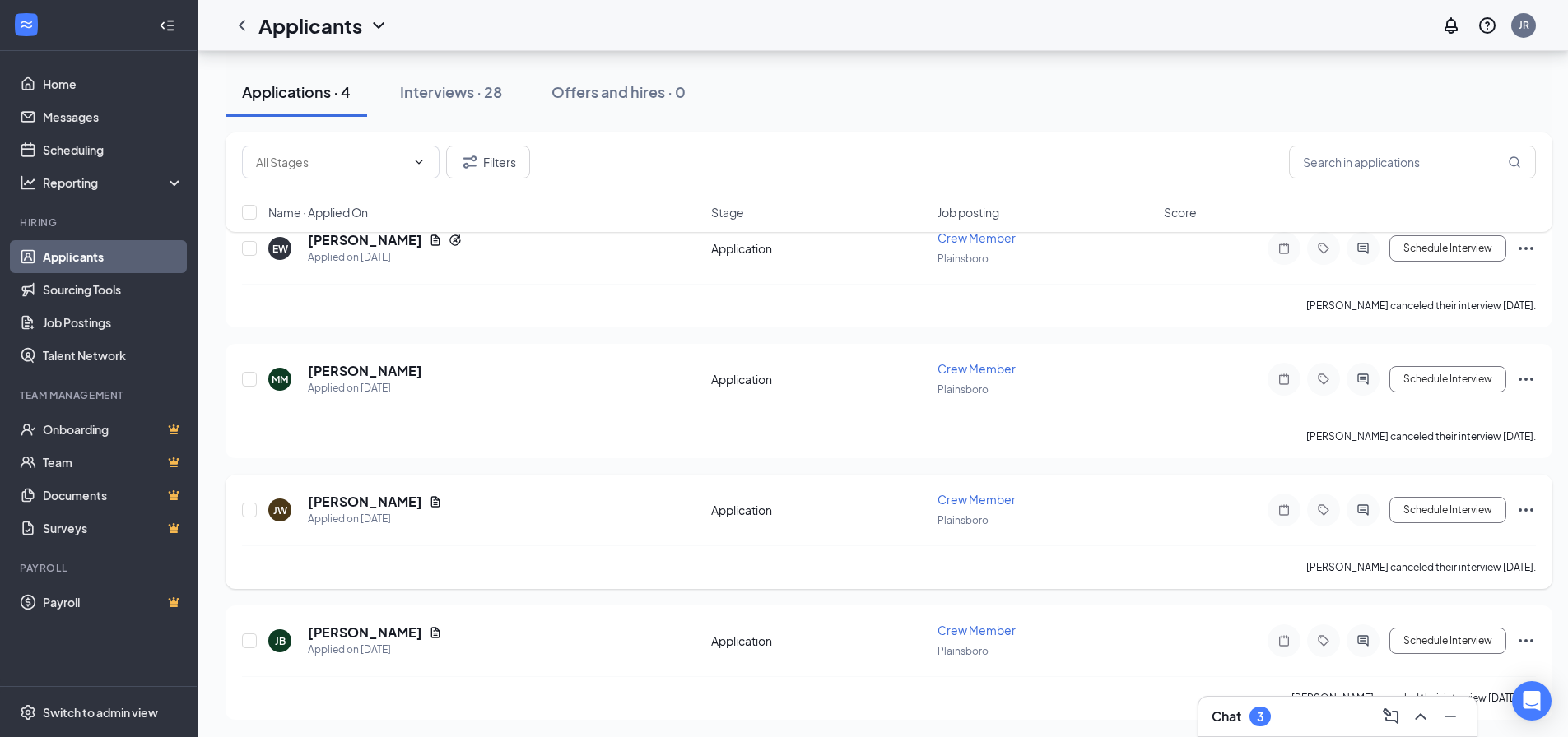
scroll to position [108, 0]
click at [484, 87] on div "Interviews · 28" at bounding box center [450, 92] width 102 height 21
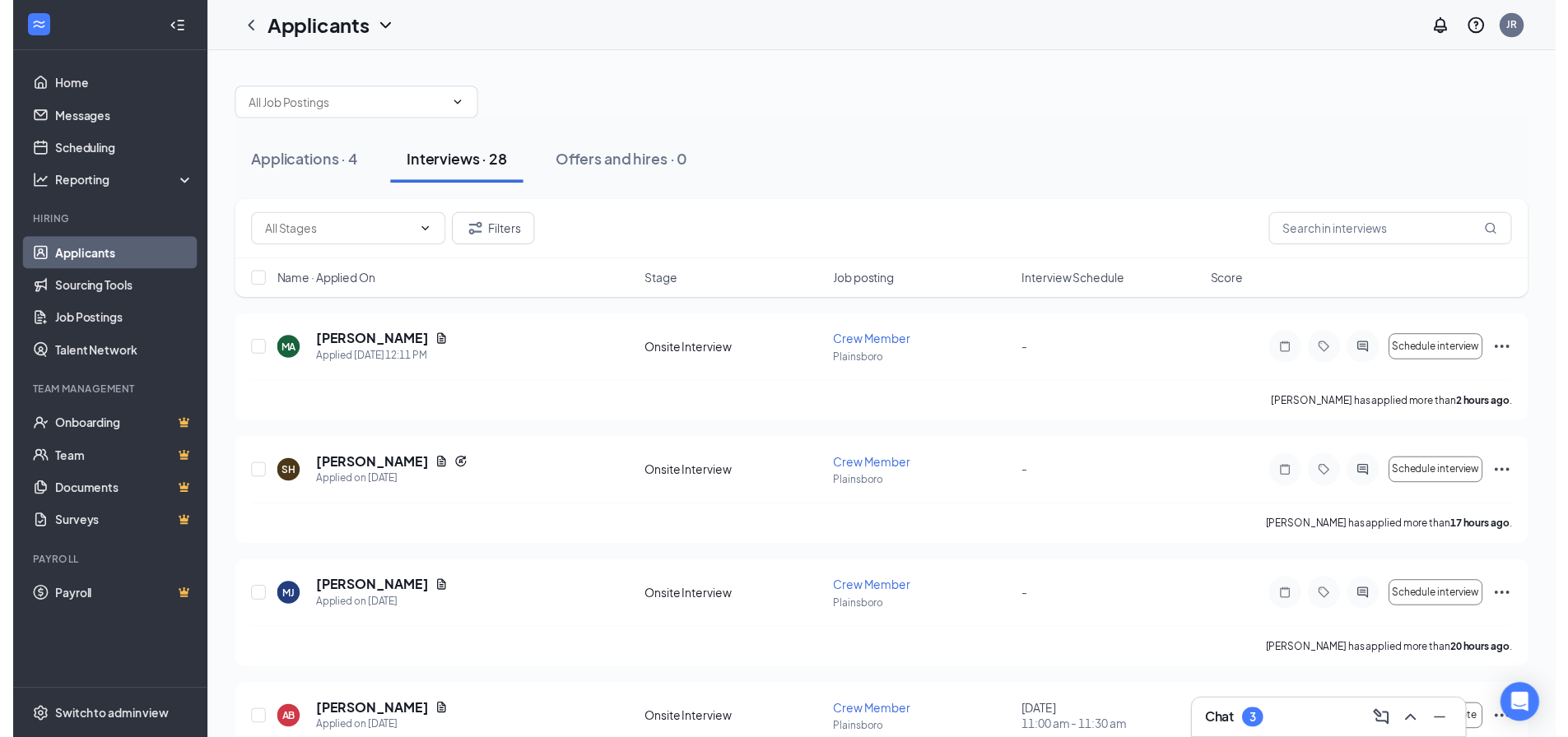
scroll to position [494, 0]
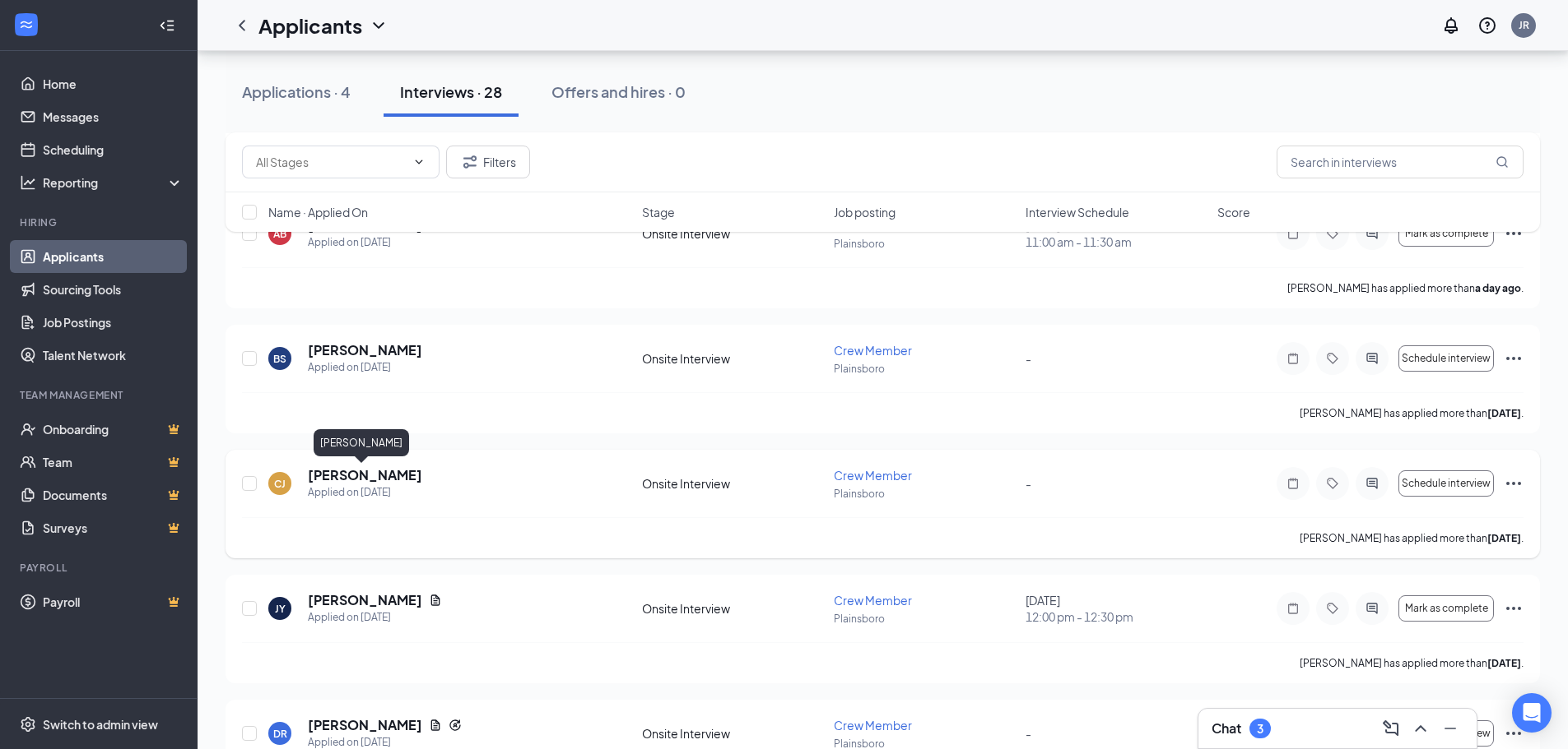
click at [386, 477] on h5 "cornelius john" at bounding box center [365, 475] width 114 height 18
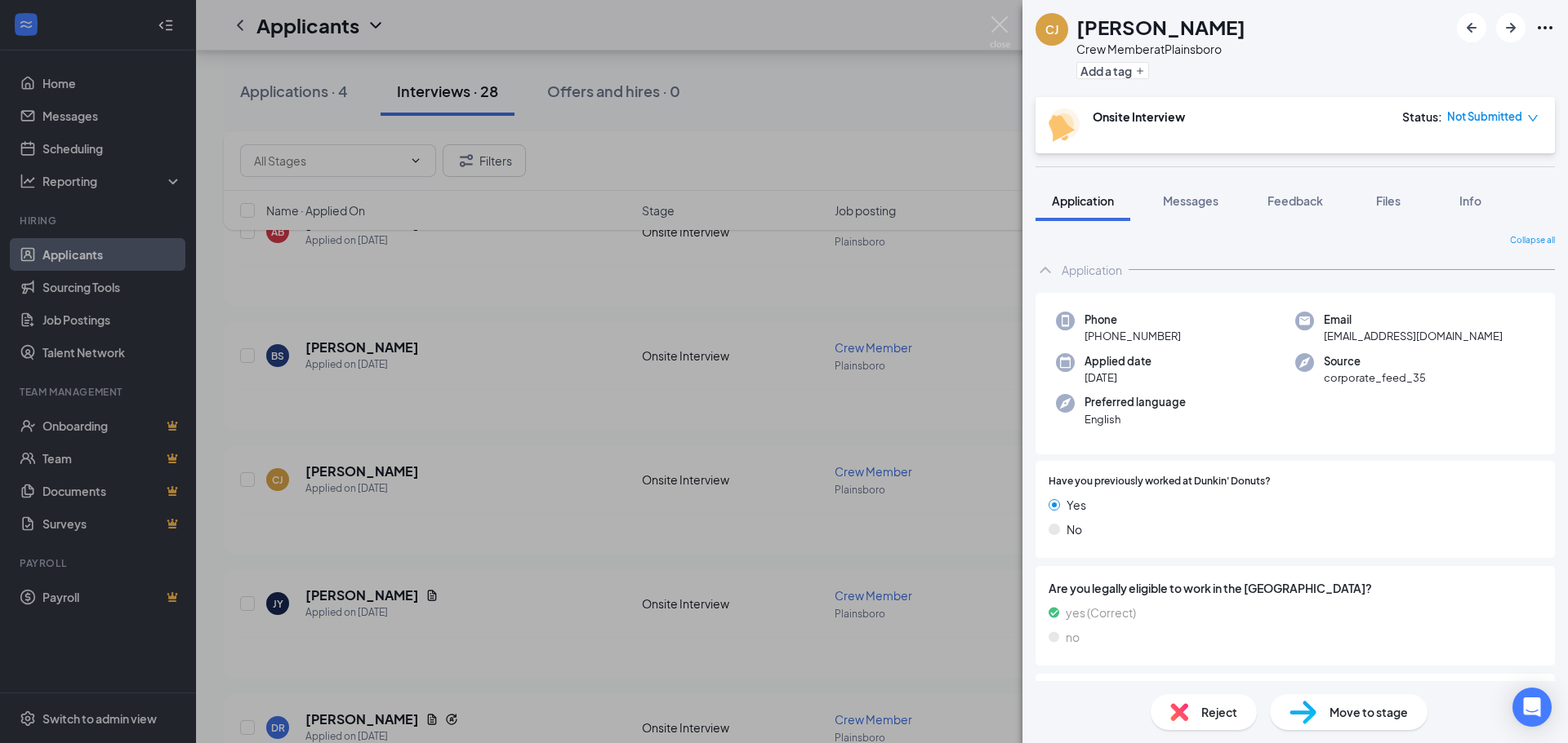
click at [743, 461] on div "CJ cornelius john Crew Member at Plainsboro Add a tag Onsite Interview Status :…" at bounding box center [784, 371] width 1568 height 743
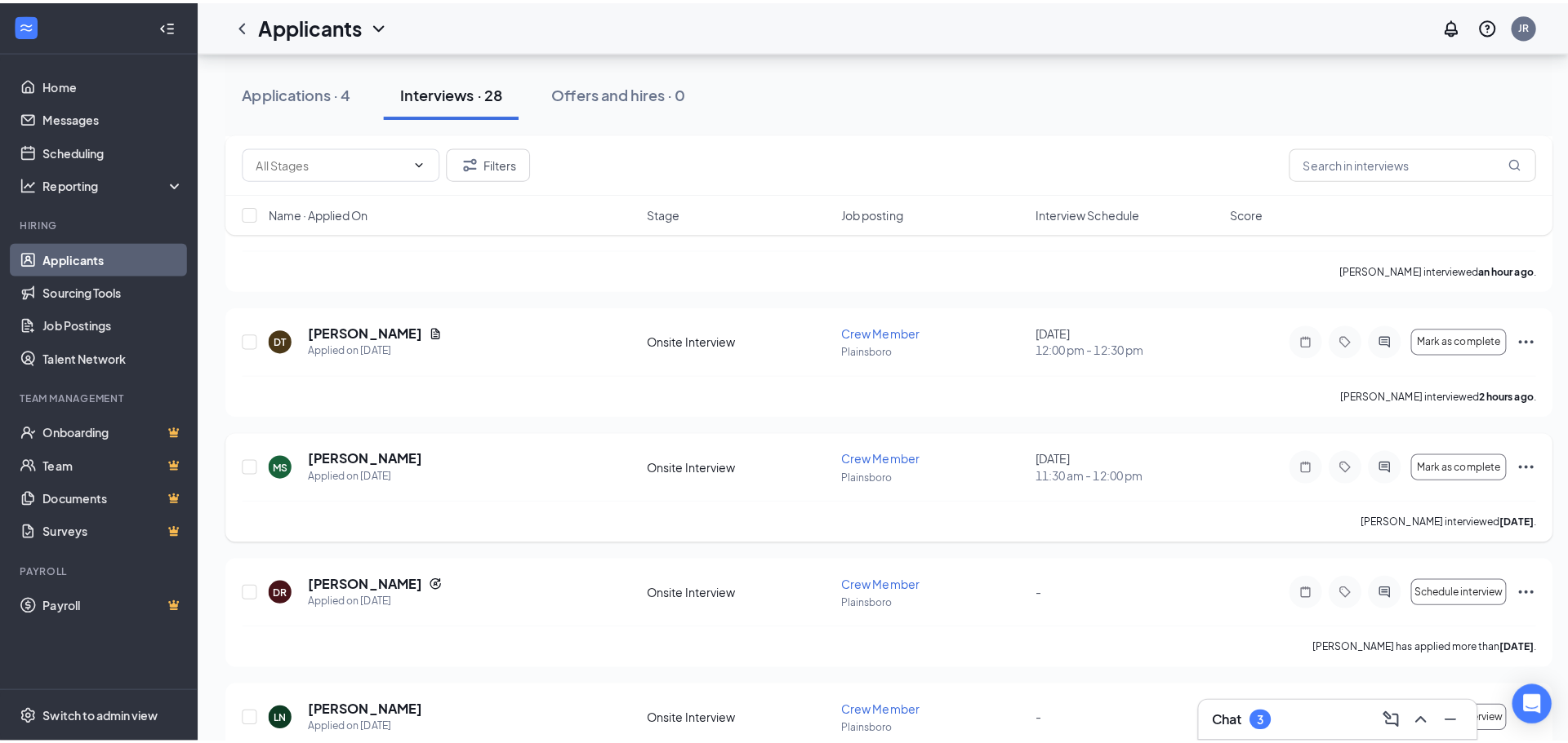
scroll to position [1877, 0]
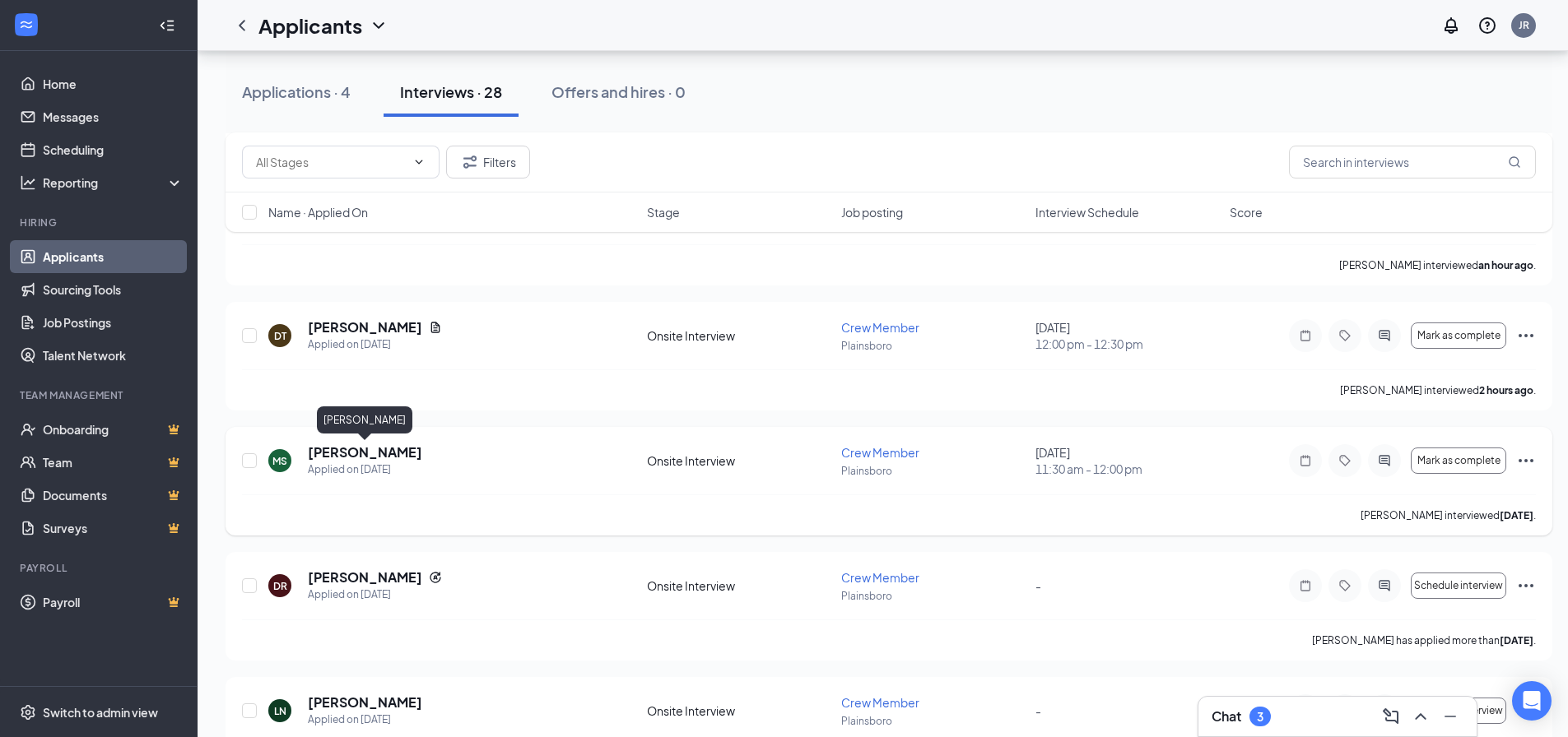
click at [389, 457] on h5 "Miyon Stevenson" at bounding box center [365, 452] width 114 height 18
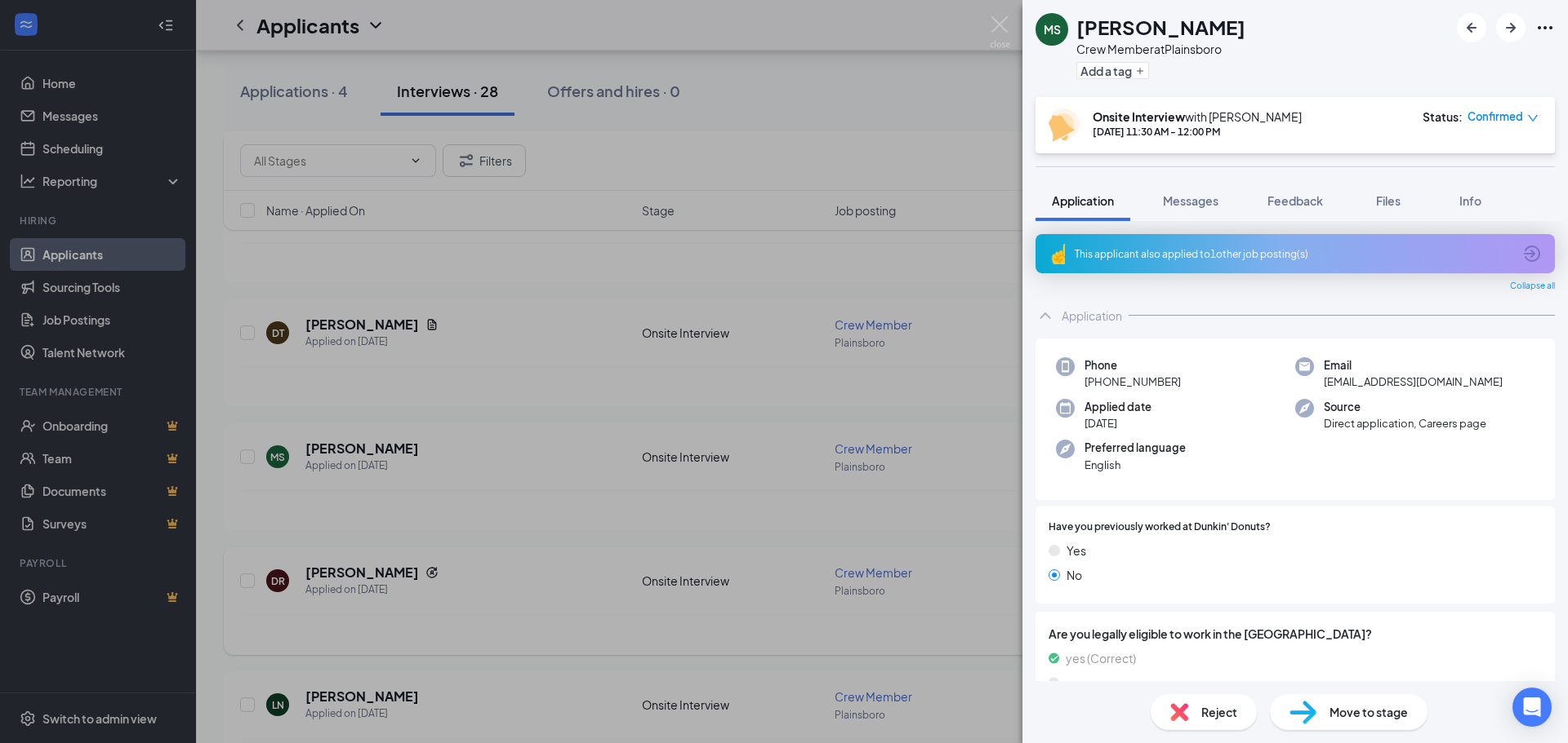
click at [678, 535] on div "MS Miyon Stevenson Crew Member at Plainsboro Add a tag Onsite Interview with Jo…" at bounding box center [784, 371] width 1568 height 743
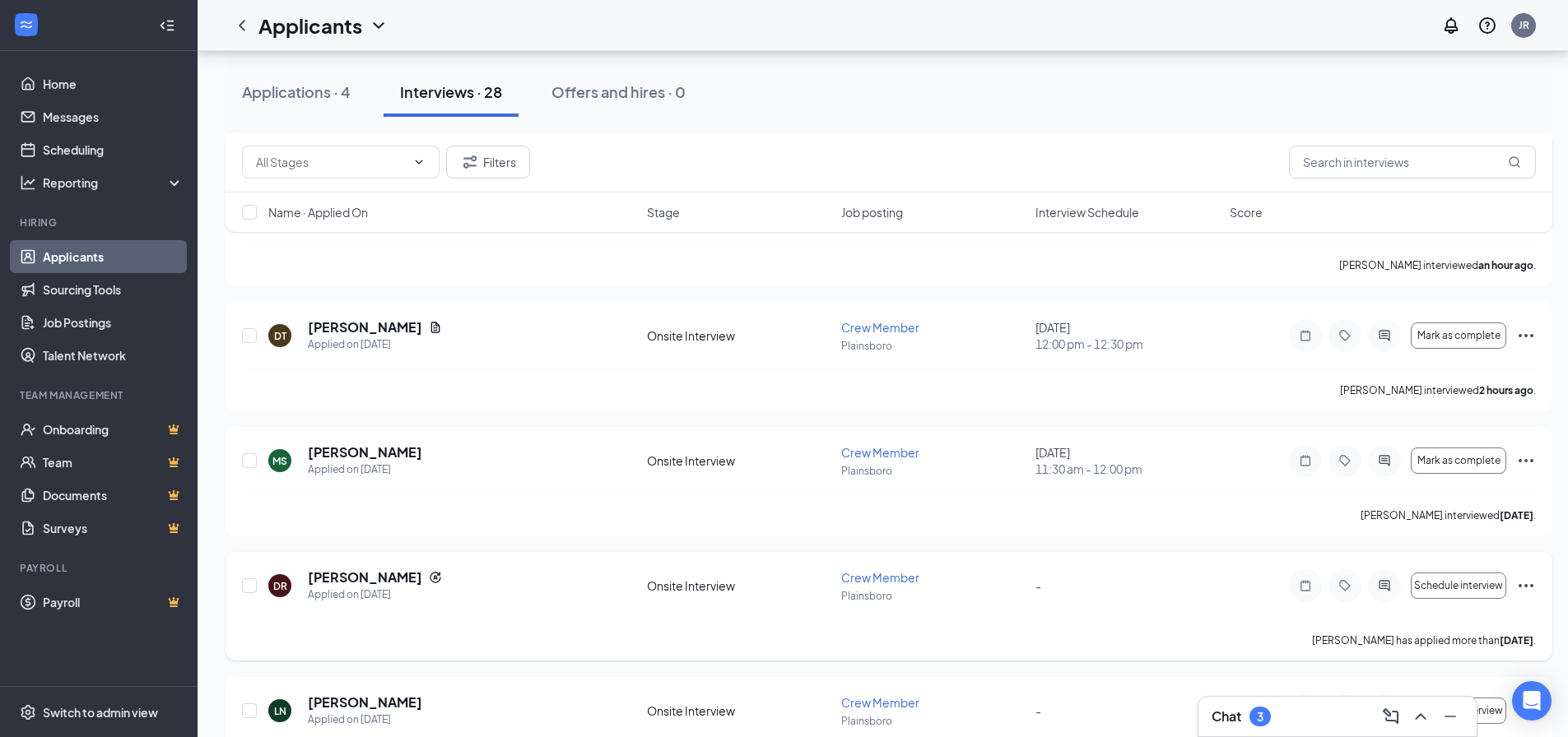
click at [365, 576] on h5 "Destiny Ridley" at bounding box center [365, 577] width 114 height 18
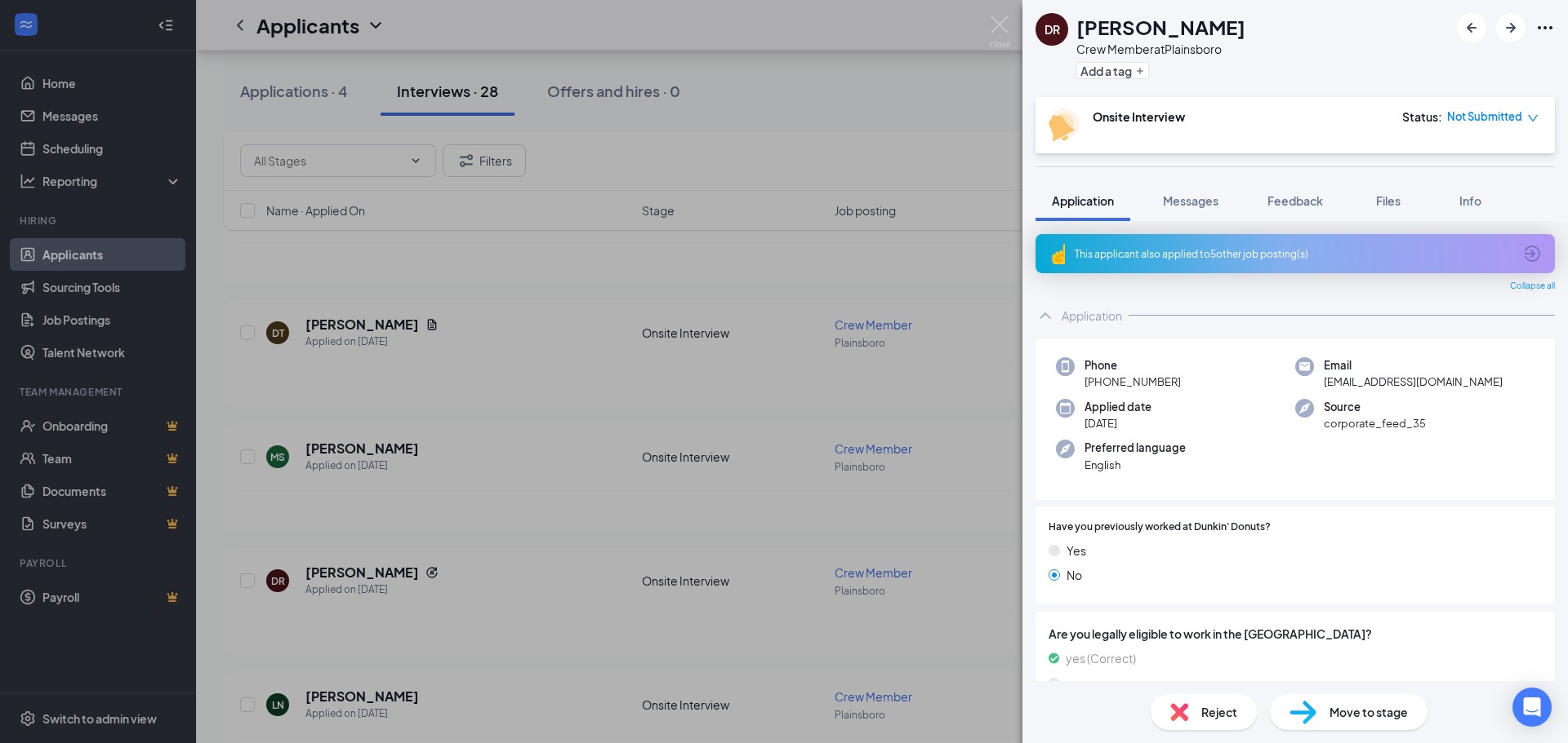
click at [505, 559] on div "DR Destiny Ridley Crew Member at Plainsboro Add a tag Onsite Interview Status :…" at bounding box center [784, 371] width 1568 height 743
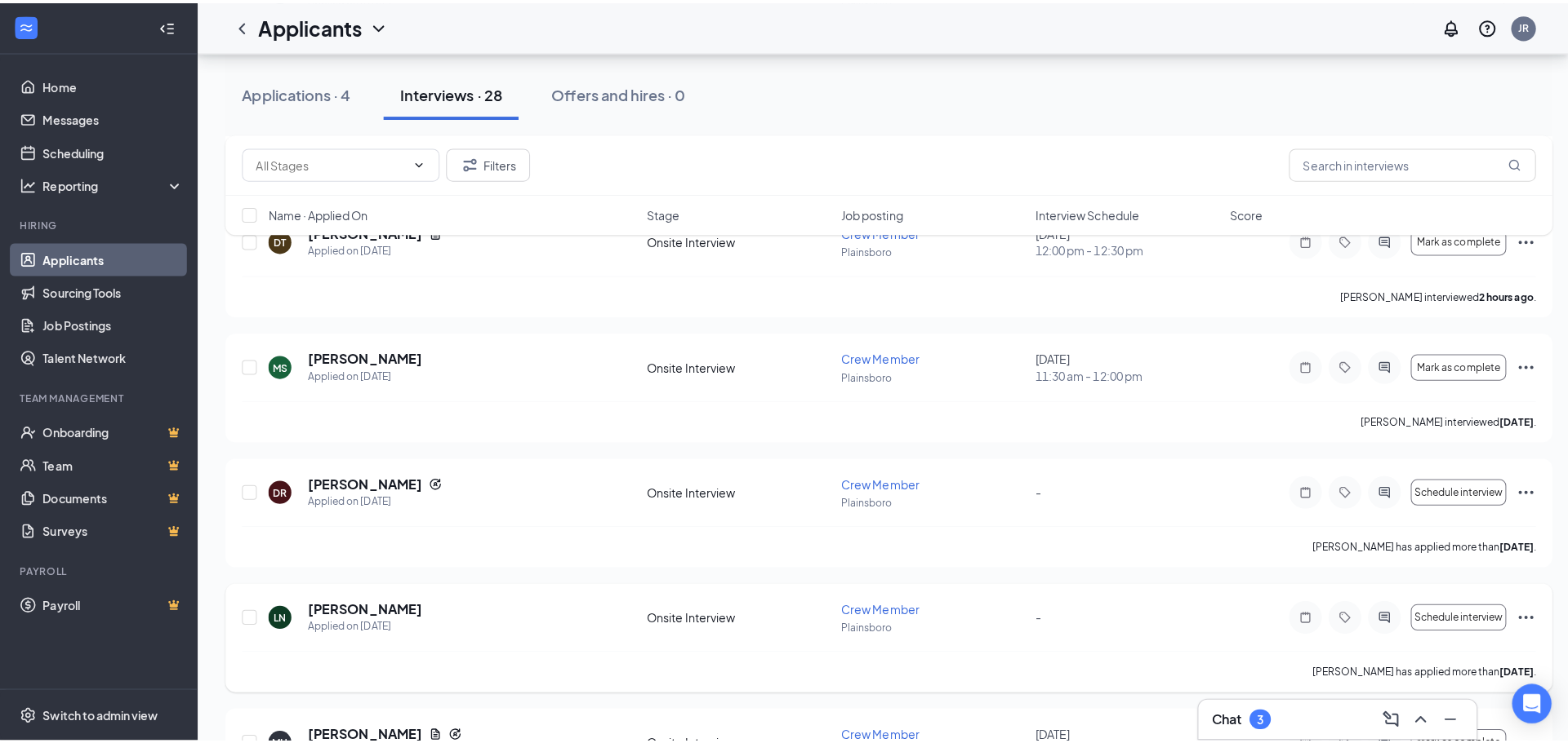
scroll to position [2285, 0]
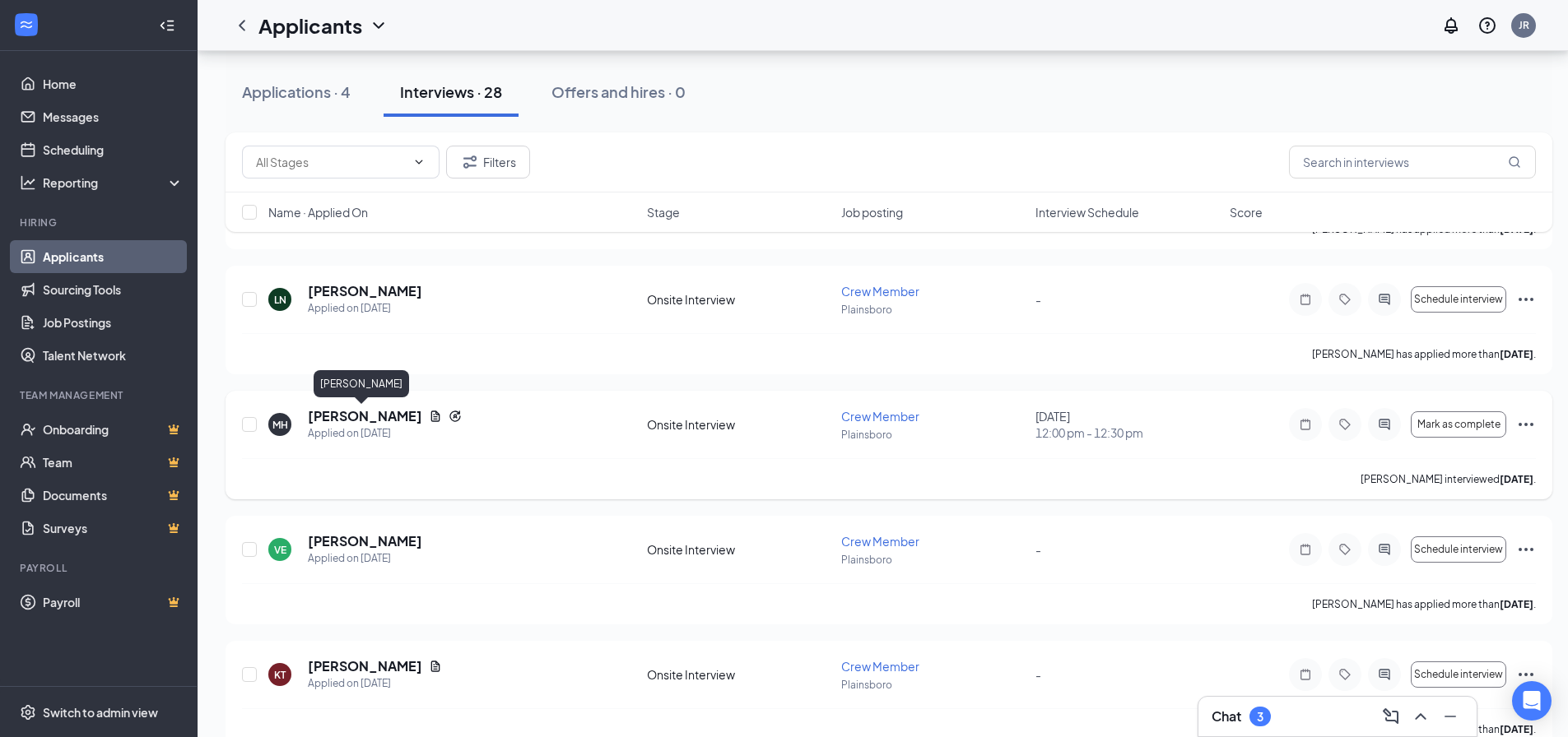
click at [377, 415] on h5 "Maltiti Hamza" at bounding box center [365, 416] width 114 height 18
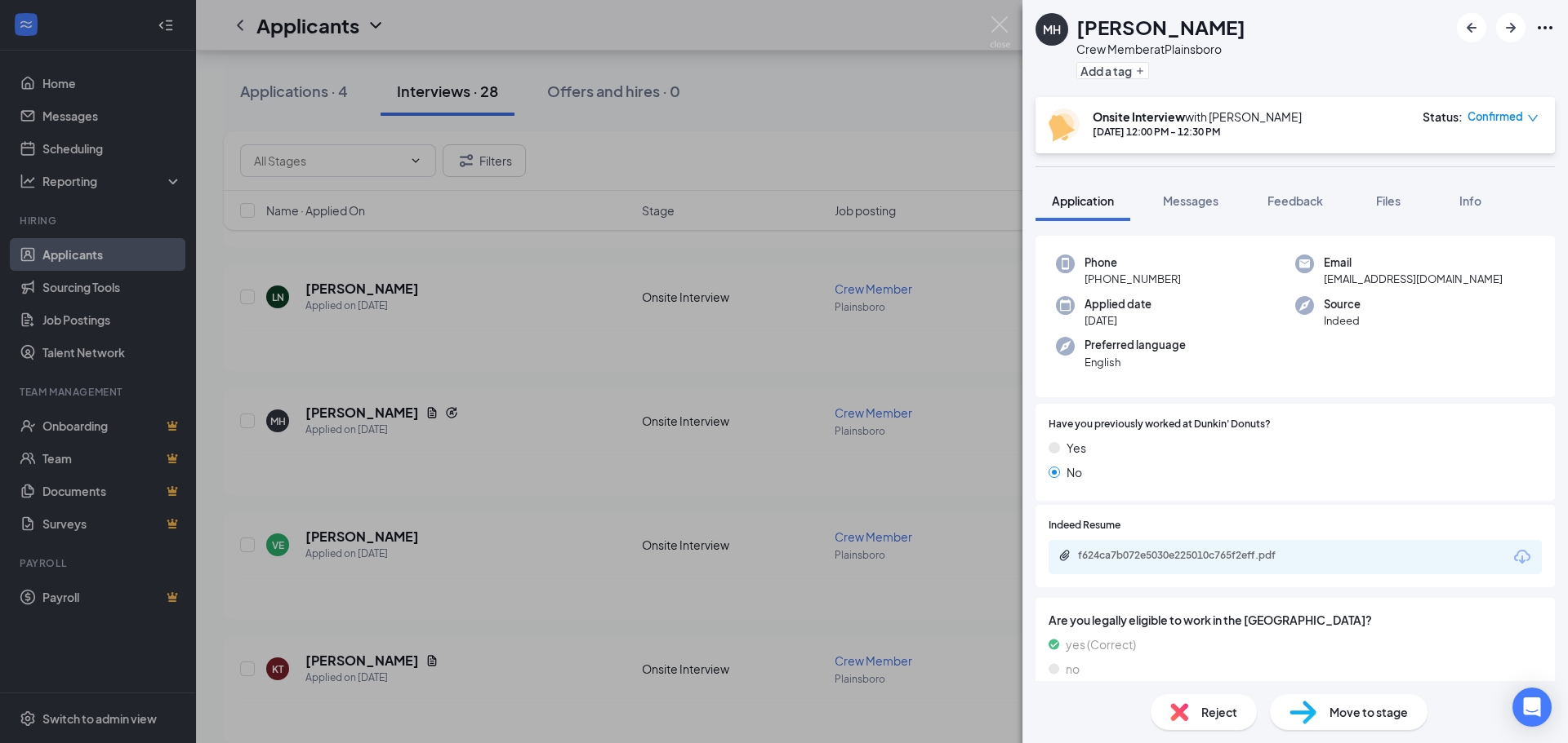
scroll to position [220, 0]
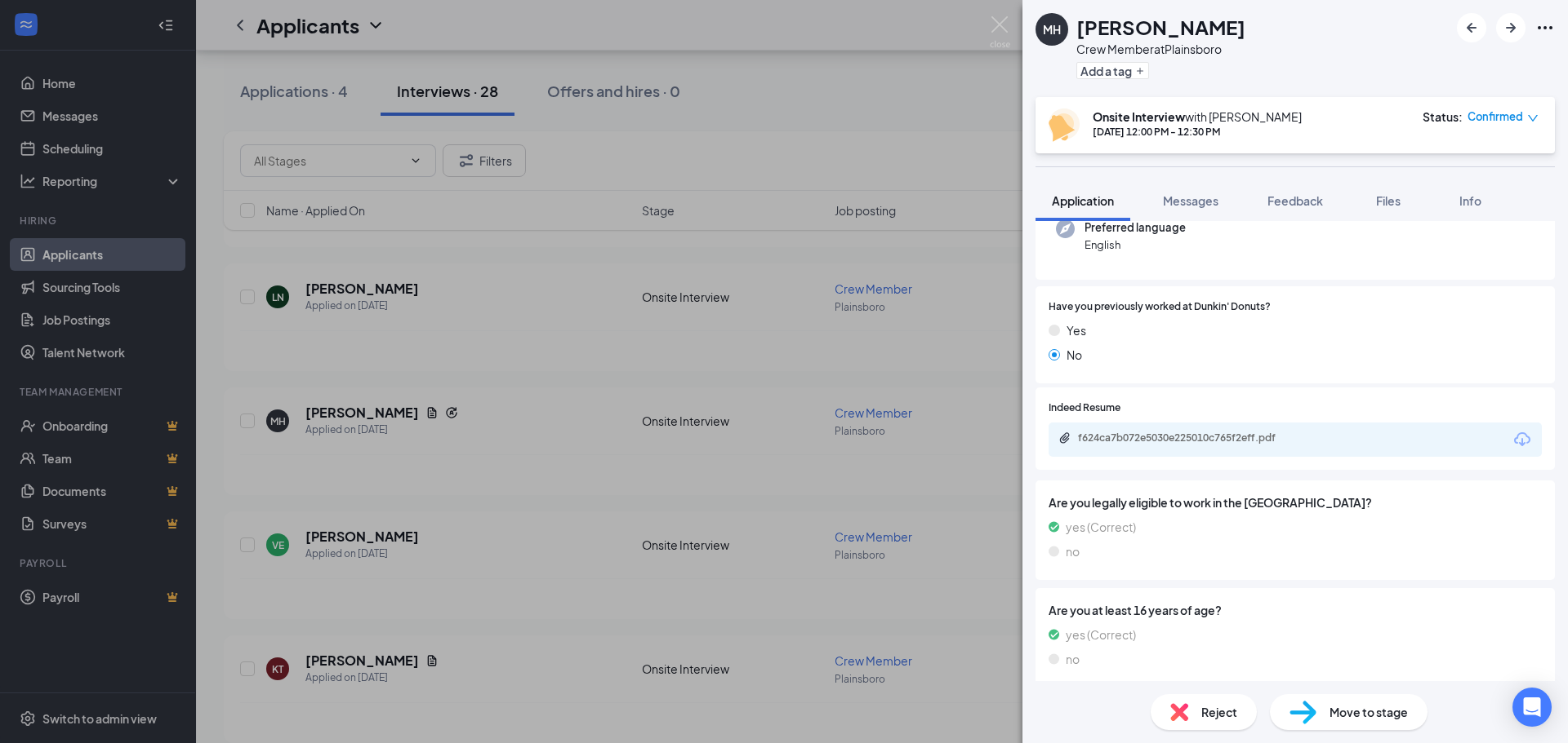
click at [1201, 450] on div "f624ca7b072e5030e225010c765f2eff.pdf" at bounding box center [1295, 440] width 493 height 34
click at [1212, 437] on div "f624ca7b072e5030e225010c765f2eff.pdf" at bounding box center [1192, 438] width 229 height 13
click at [611, 403] on div "MH Maltiti Hamza Crew Member at Plainsboro Add a tag Onsite Interview with Jona…" at bounding box center [784, 371] width 1568 height 743
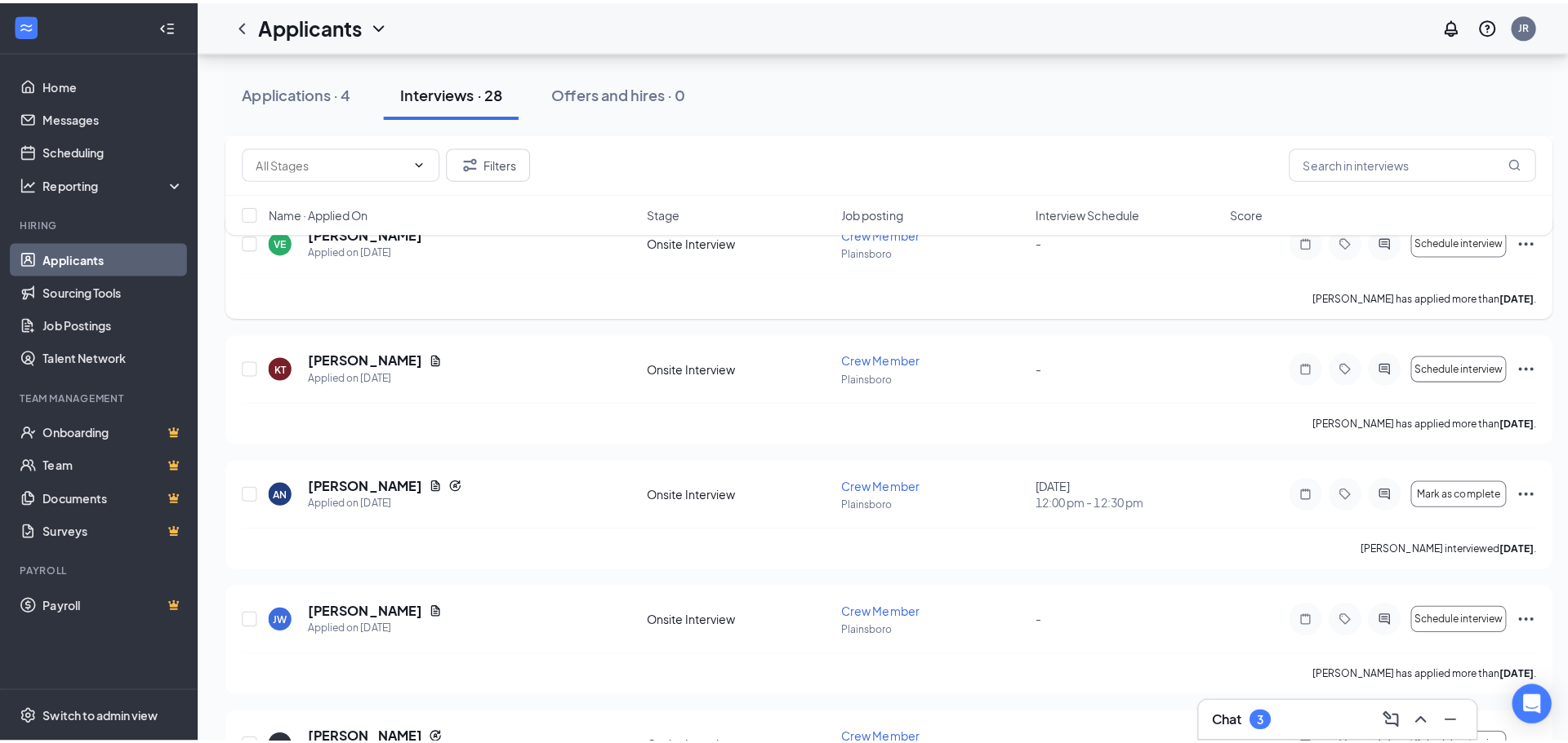
scroll to position [2611, 0]
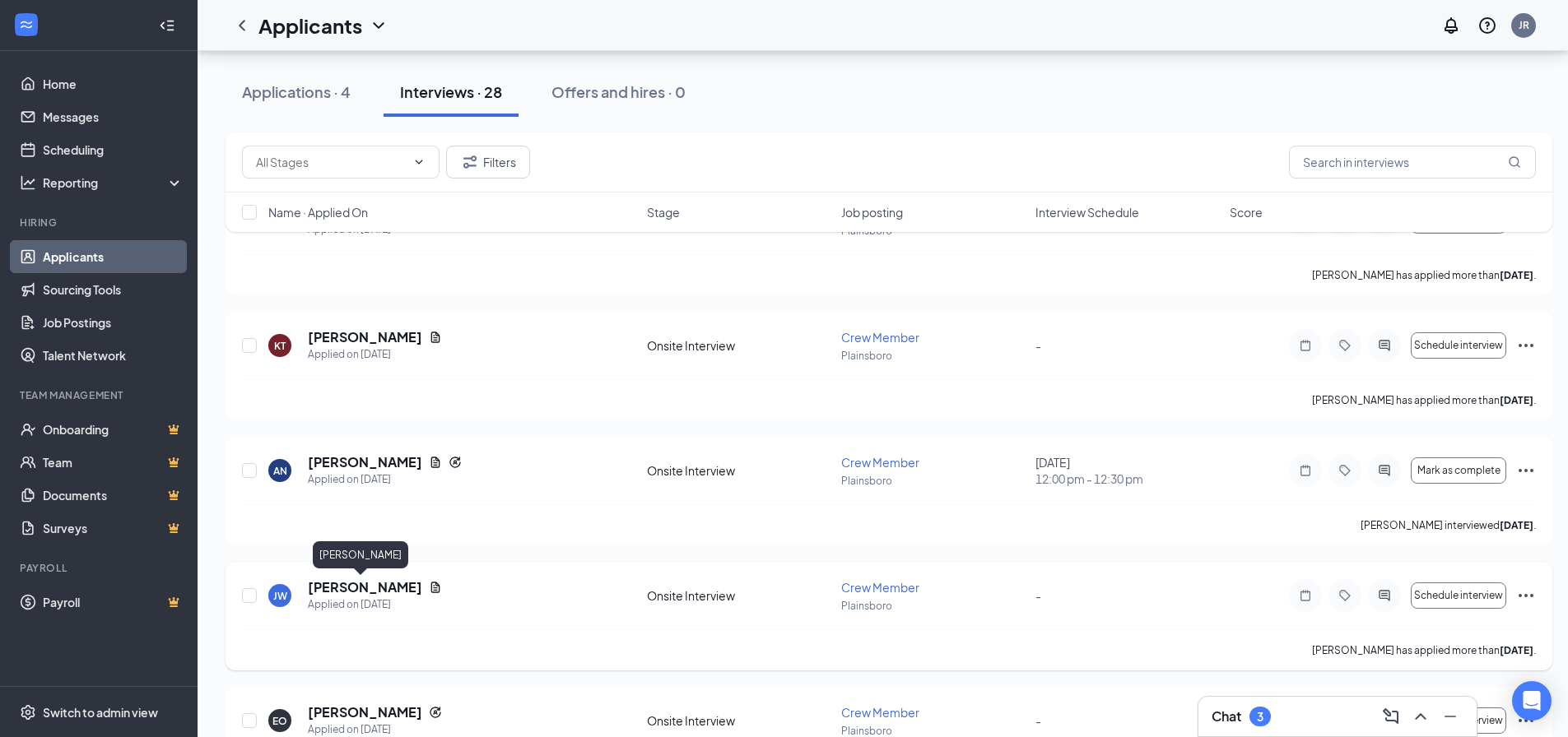
click at [367, 591] on h5 "Jamie Werdal" at bounding box center [365, 587] width 114 height 18
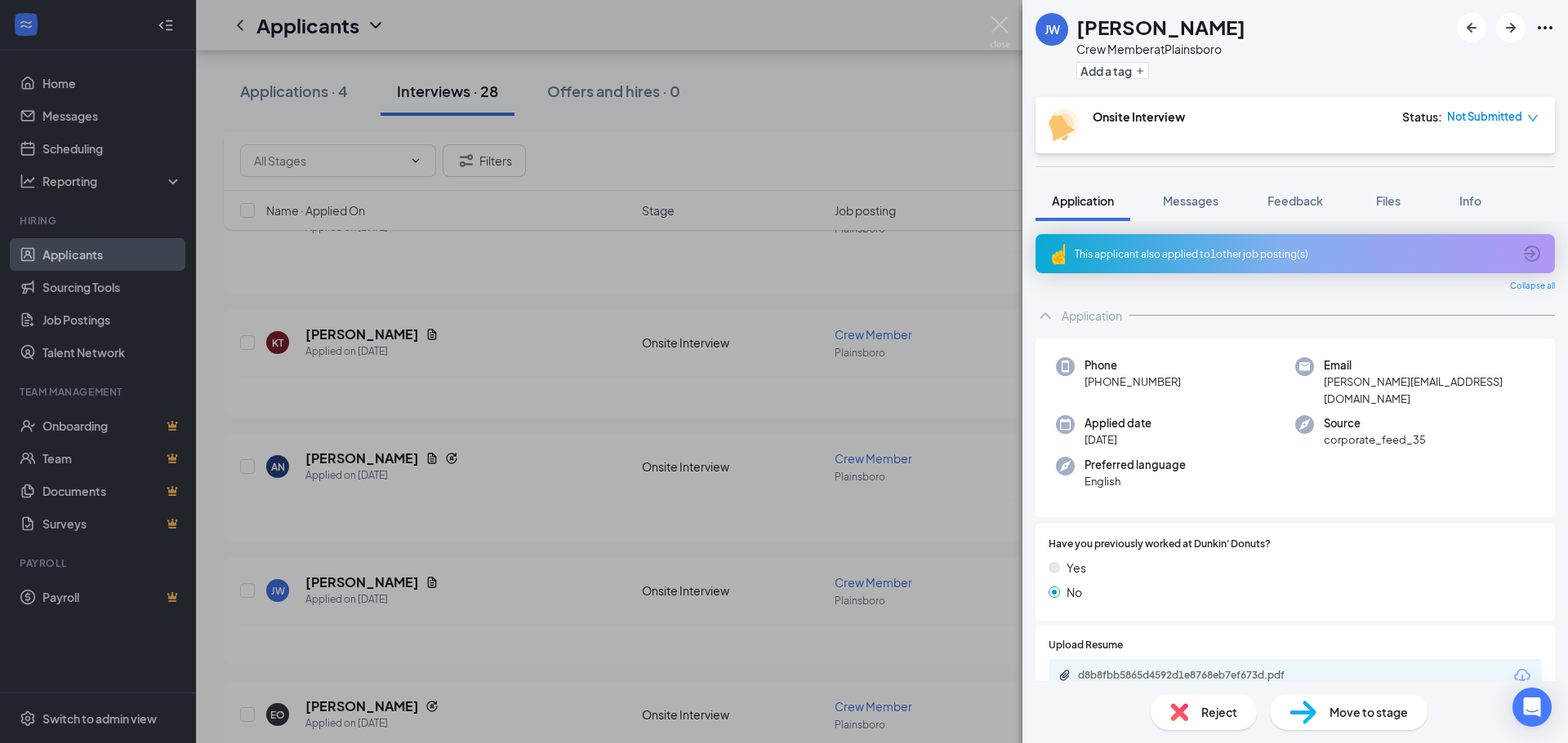
click at [461, 585] on div "JW Jamie Werdal Crew Member at Plainsboro Add a tag Onsite Interview Status : N…" at bounding box center [784, 371] width 1568 height 743
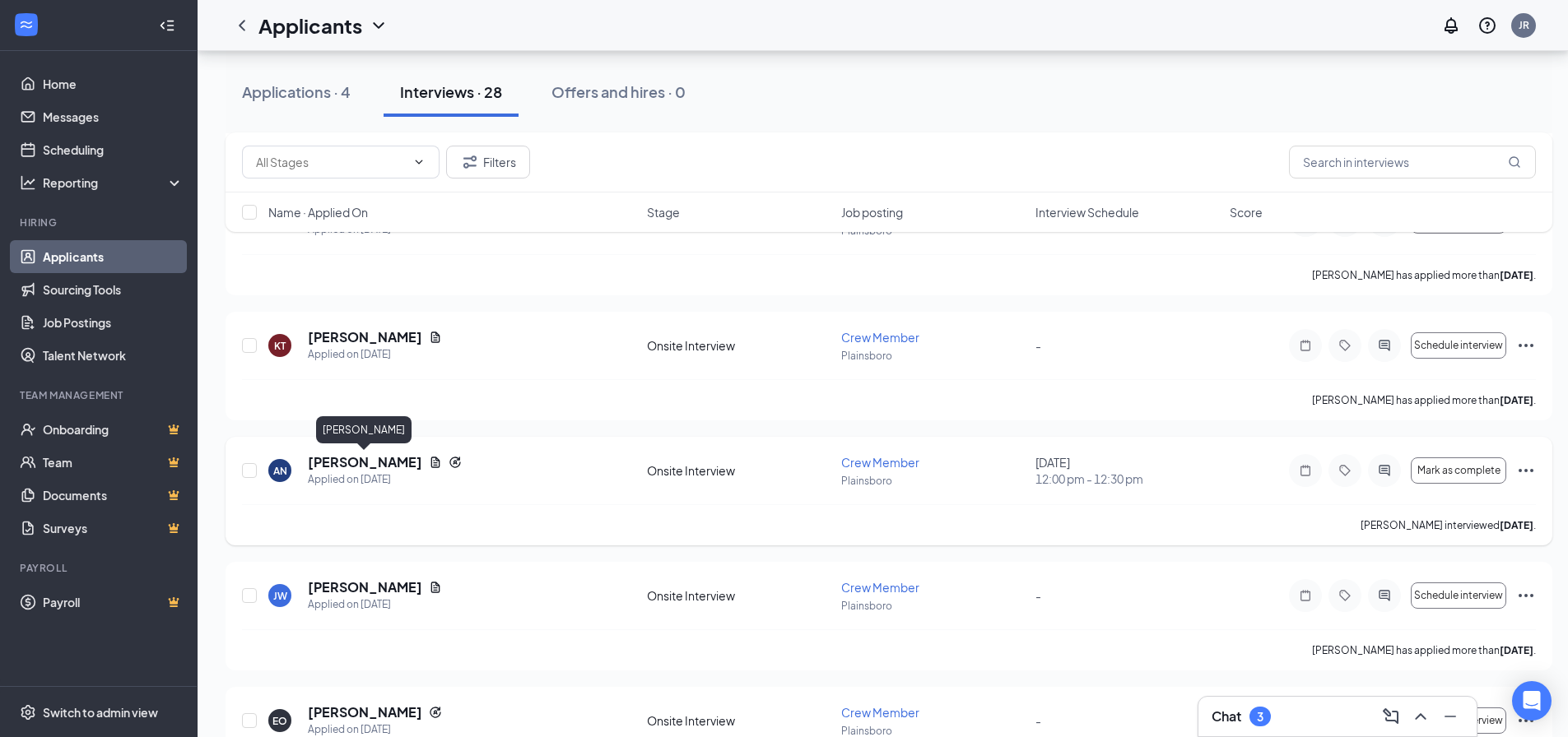
click at [371, 465] on h5 "Ahmed Nurudeen" at bounding box center [365, 462] width 114 height 18
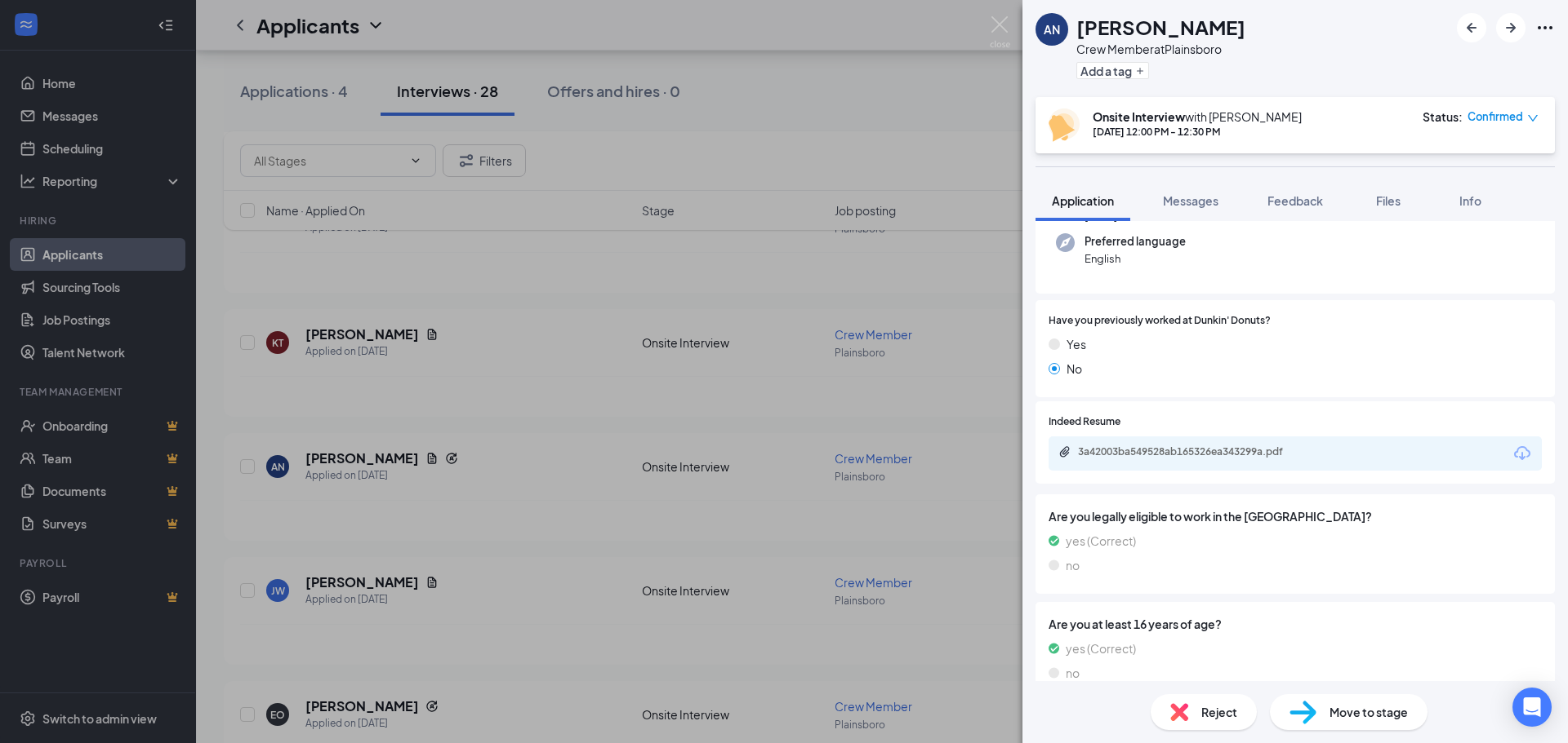
scroll to position [217, 0]
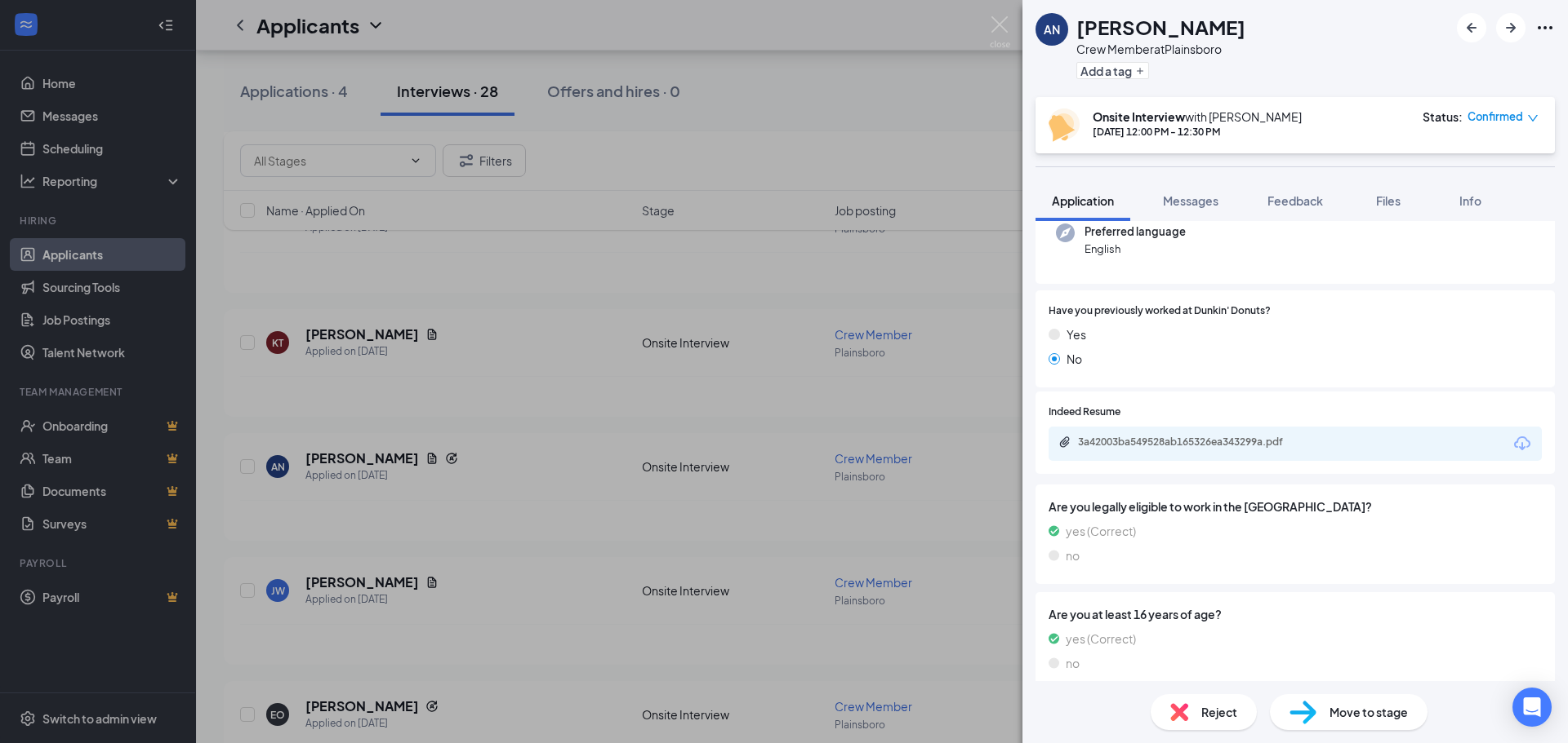
click at [1204, 440] on div "3a42003ba549528ab165326ea343299a.pdf" at bounding box center [1192, 443] width 229 height 13
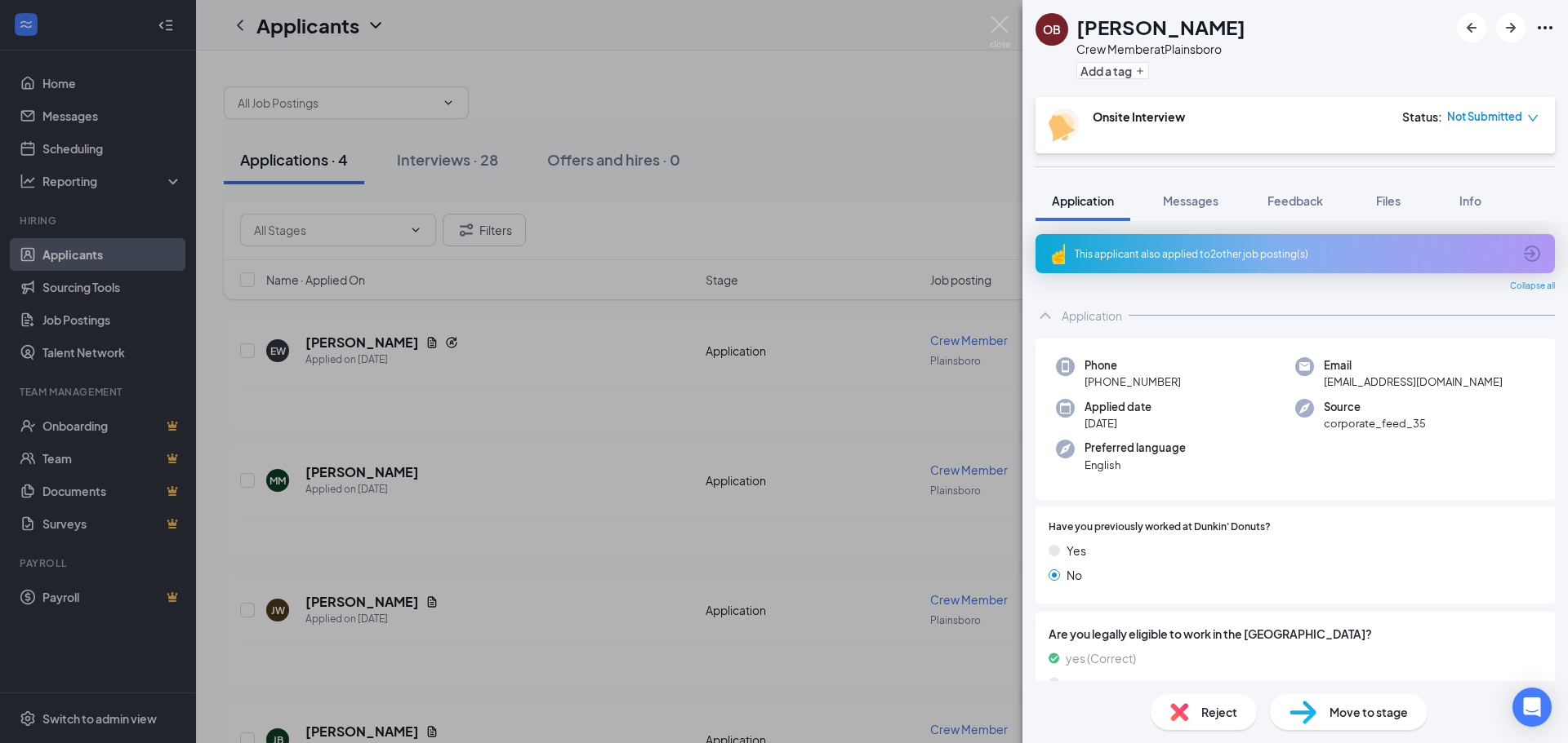
click at [1257, 253] on div "This applicant also applied to 2 other job posting(s)" at bounding box center [1293, 254] width 437 height 14
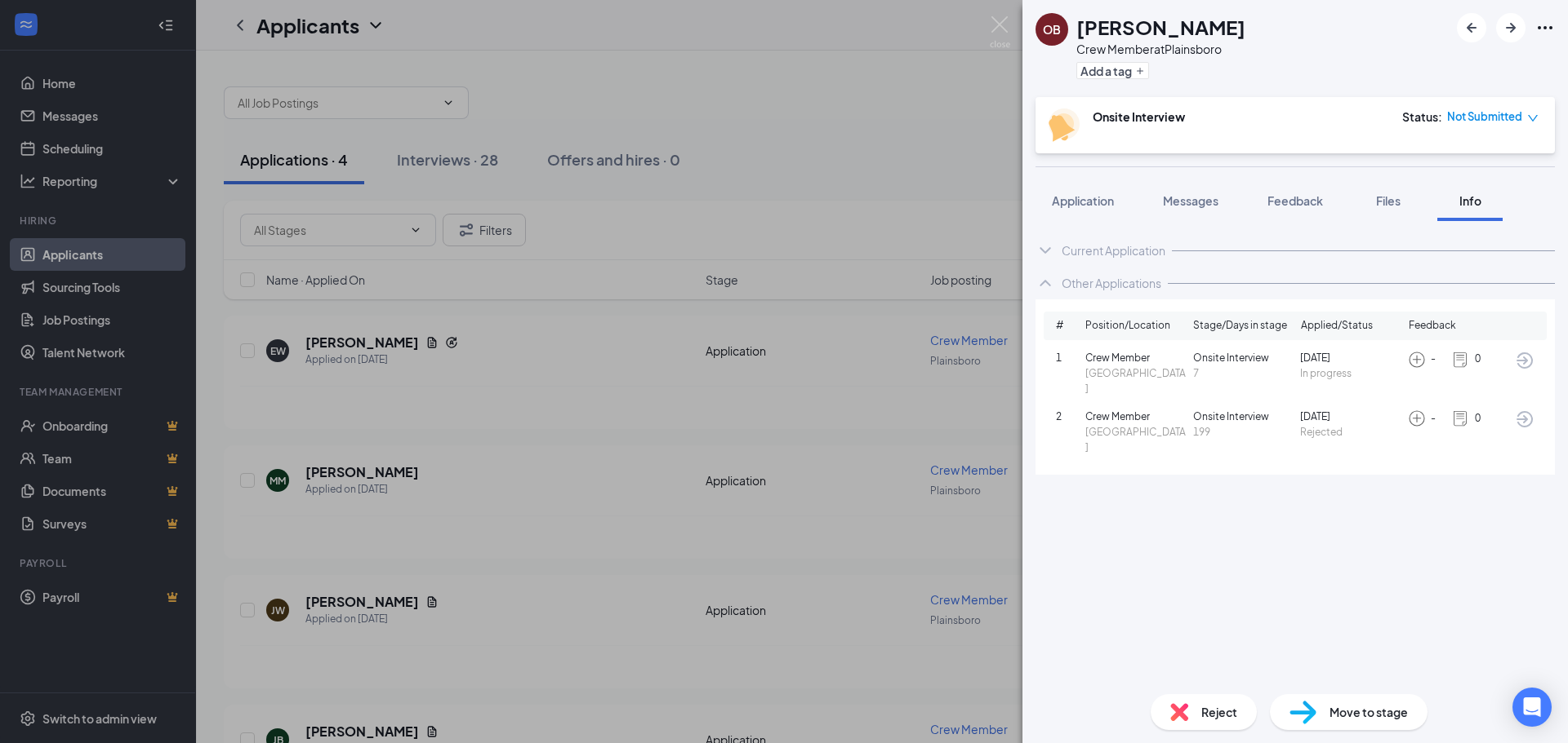
click at [1171, 369] on span "East Windsor" at bounding box center [1135, 381] width 101 height 31
click at [1325, 425] on span "Rejected" at bounding box center [1350, 432] width 101 height 15
click at [927, 376] on div "OB Omar Benni Crew Member at Plainsboro Add a tag Onsite Interview Status : Not…" at bounding box center [784, 371] width 1568 height 743
